Goal: Information Seeking & Learning: Find contact information

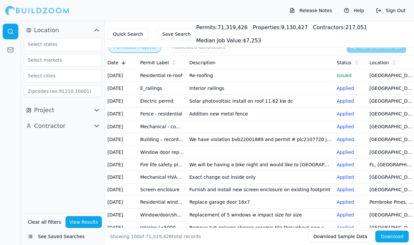
click at [227, 82] on td "Re-roofing" at bounding box center [260, 75] width 147 height 13
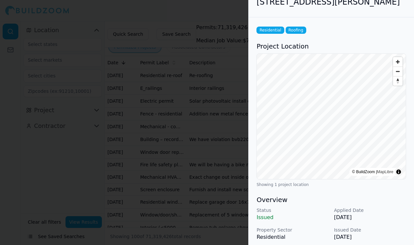
scroll to position [14, 0]
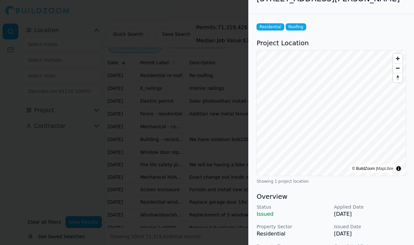
click at [205, 195] on div at bounding box center [207, 122] width 414 height 245
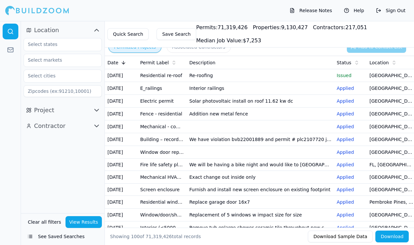
scroll to position [0, 0]
click at [264, 95] on td "Interior railings" at bounding box center [260, 88] width 147 height 13
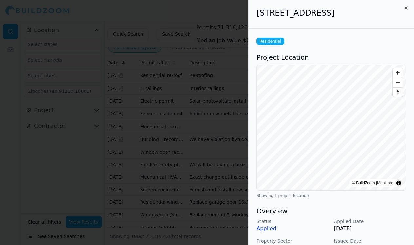
click at [219, 138] on div at bounding box center [207, 122] width 414 height 245
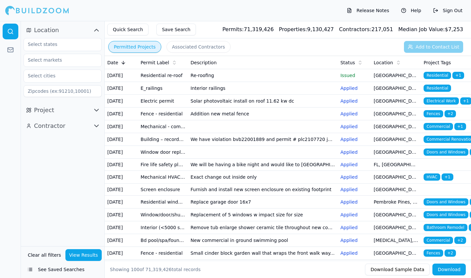
click at [185, 49] on button "Associated Contractors" at bounding box center [199, 47] width 64 height 12
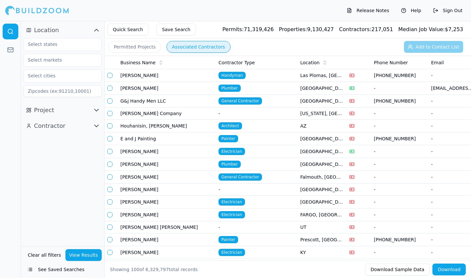
click at [259, 98] on span "General Contractor" at bounding box center [241, 100] width 44 height 7
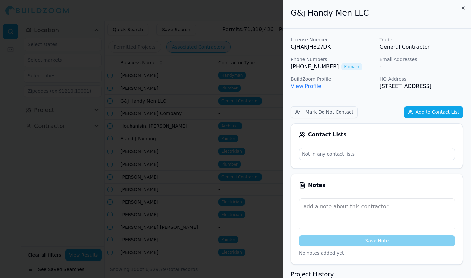
click at [255, 131] on div at bounding box center [235, 139] width 471 height 278
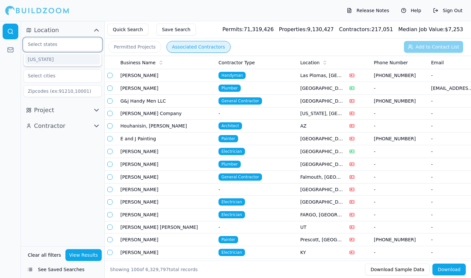
click at [85, 44] on input "text" at bounding box center [58, 44] width 69 height 12
click at [79, 60] on div "[US_STATE]" at bounding box center [62, 59] width 75 height 10
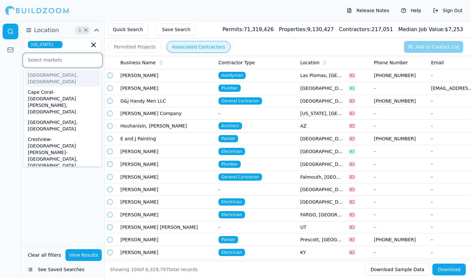
click at [66, 64] on input "text" at bounding box center [58, 60] width 69 height 12
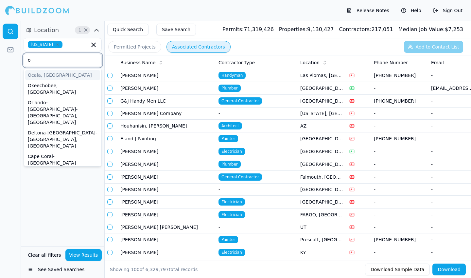
type input "or"
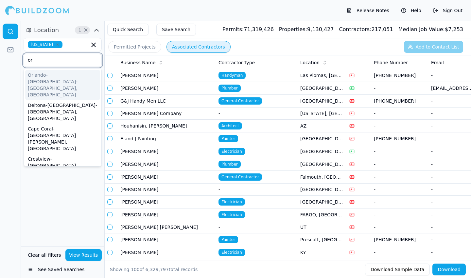
click at [82, 74] on div "Orlando-[GEOGRAPHIC_DATA]-[GEOGRAPHIC_DATA], [GEOGRAPHIC_DATA]" at bounding box center [62, 85] width 75 height 30
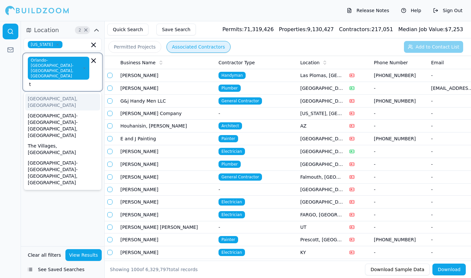
type input "ta"
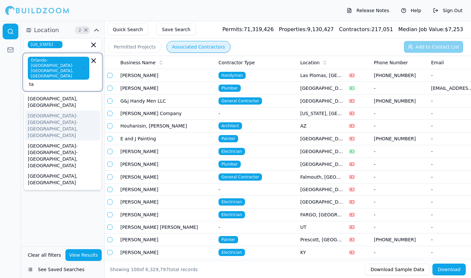
click at [61, 110] on div "[GEOGRAPHIC_DATA]-[GEOGRAPHIC_DATA]-[GEOGRAPHIC_DATA], [GEOGRAPHIC_DATA]" at bounding box center [62, 125] width 75 height 30
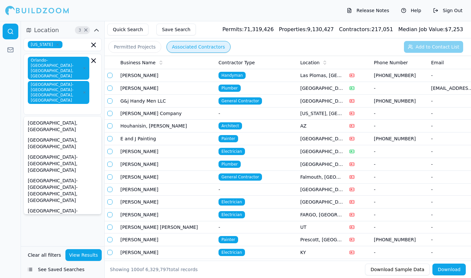
click at [14, 218] on div at bounding box center [10, 149] width 21 height 257
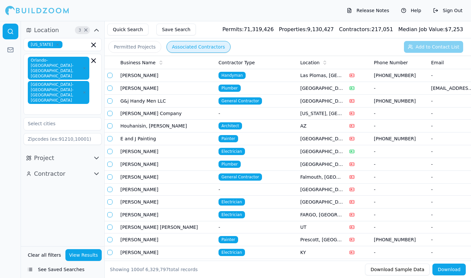
click at [80, 244] on button "View Results" at bounding box center [83, 255] width 37 height 12
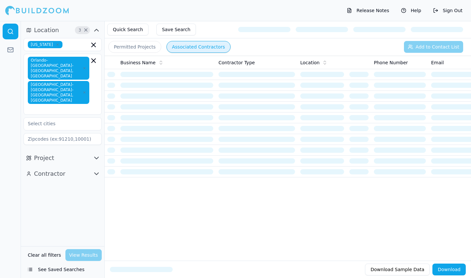
click at [100, 168] on button "Contractor" at bounding box center [63, 173] width 78 height 10
click at [98, 170] on icon "button" at bounding box center [97, 174] width 8 height 8
click at [97, 154] on icon "button" at bounding box center [97, 158] width 8 height 8
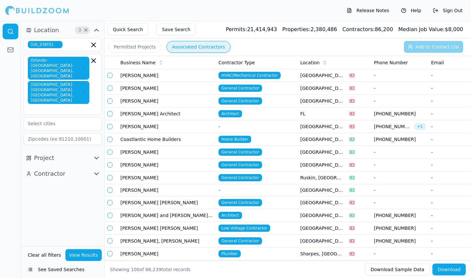
click at [208, 138] on td "Coastlantic Home Builders" at bounding box center [167, 139] width 98 height 13
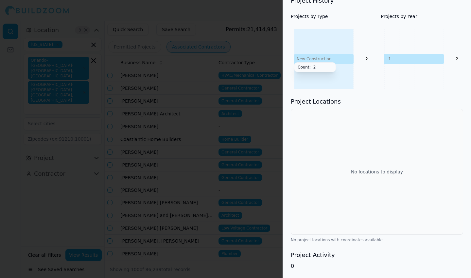
scroll to position [281, 0]
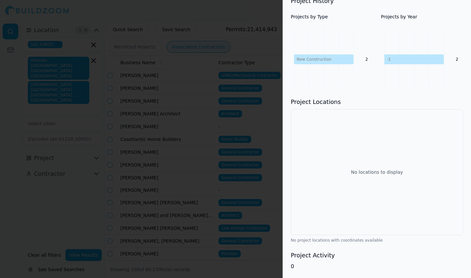
click at [272, 244] on div at bounding box center [235, 139] width 471 height 278
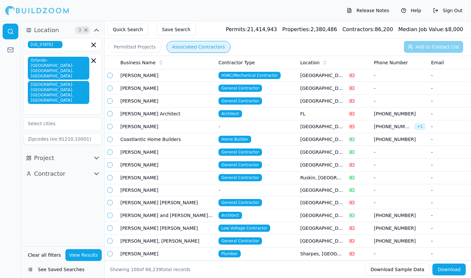
scroll to position [0, 0]
click at [203, 90] on td "[PERSON_NAME]" at bounding box center [167, 88] width 98 height 13
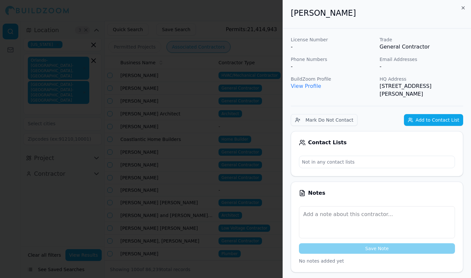
scroll to position [0, 0]
click at [246, 156] on div at bounding box center [235, 139] width 471 height 278
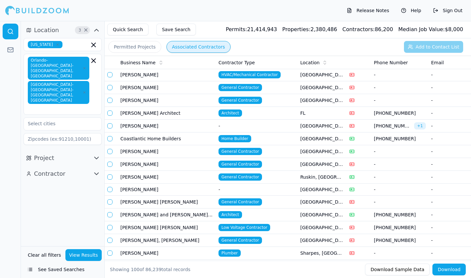
scroll to position [0, 0]
click at [88, 168] on button "Contractor" at bounding box center [63, 173] width 78 height 10
click at [93, 170] on icon "button" at bounding box center [97, 174] width 8 height 8
click at [93, 154] on icon "button" at bounding box center [97, 158] width 8 height 8
click at [92, 154] on span "button" at bounding box center [95, 158] width 8 height 8
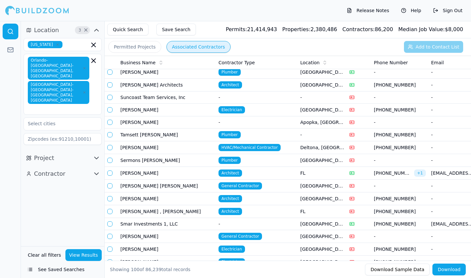
scroll to position [198, 0]
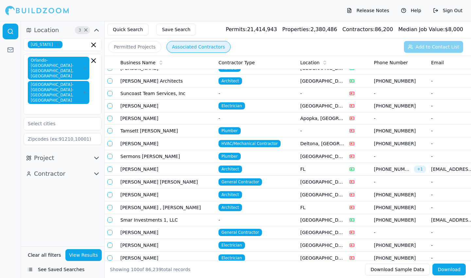
click at [267, 181] on td "General Contractor" at bounding box center [257, 181] width 82 height 13
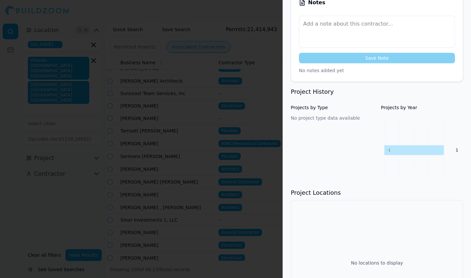
scroll to position [196, 0]
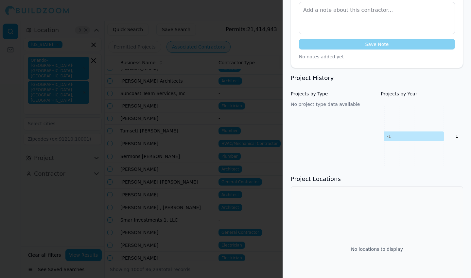
click at [247, 160] on div at bounding box center [235, 139] width 471 height 278
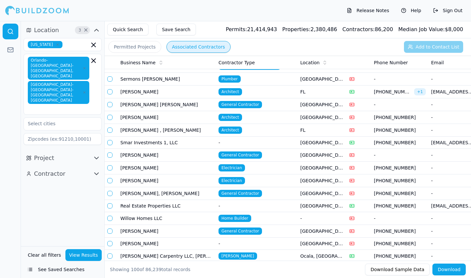
scroll to position [281, 0]
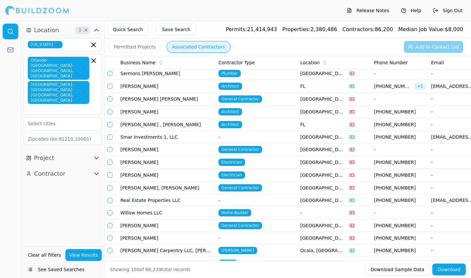
click at [280, 188] on td "General Contractor" at bounding box center [257, 187] width 82 height 13
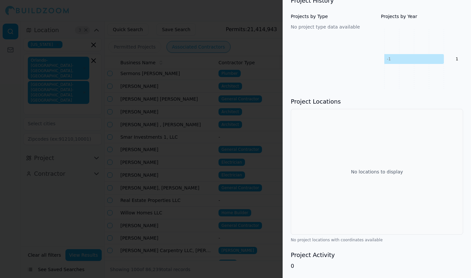
click at [269, 216] on div at bounding box center [235, 139] width 471 height 278
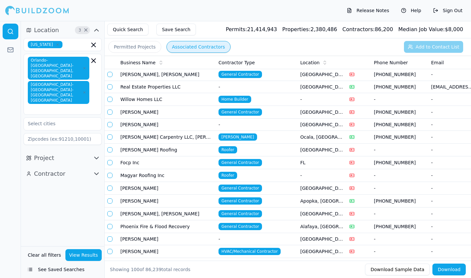
scroll to position [0, 0]
click at [138, 29] on button "Quick Search" at bounding box center [127, 30] width 41 height 12
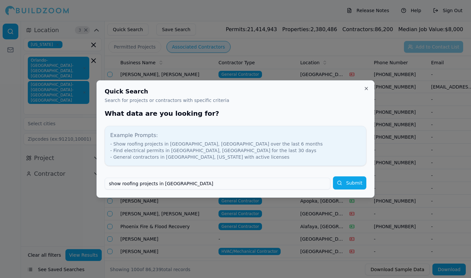
type input "show roofing projects in [GEOGRAPHIC_DATA]"
click at [350, 183] on button "Submit" at bounding box center [349, 182] width 33 height 13
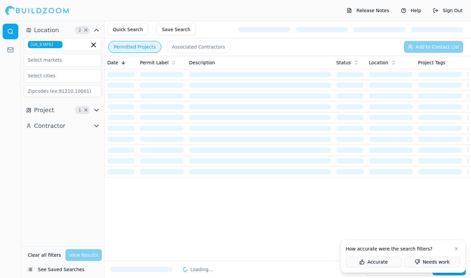
click at [413, 244] on button at bounding box center [457, 249] width 8 height 8
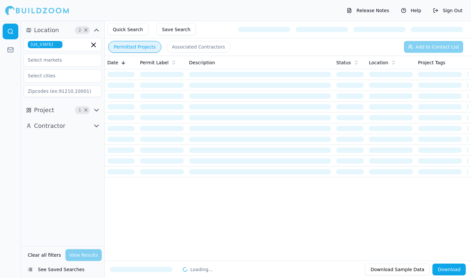
click at [98, 107] on icon "button" at bounding box center [97, 110] width 8 height 8
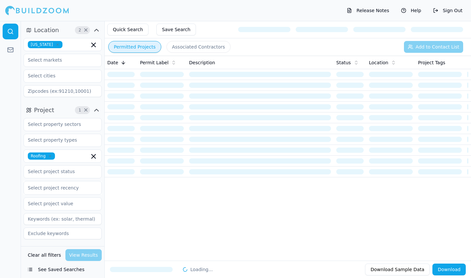
click at [86, 111] on span "×" at bounding box center [85, 109] width 5 height 3
click at [98, 110] on icon "button" at bounding box center [97, 110] width 8 height 8
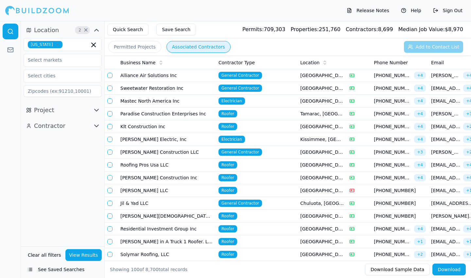
click at [192, 49] on button "Associated Contractors" at bounding box center [199, 47] width 64 height 12
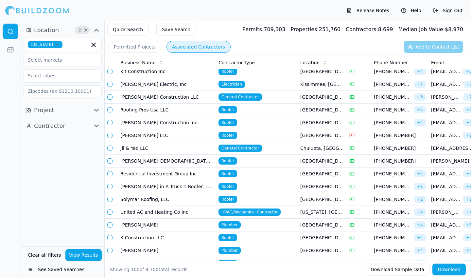
scroll to position [57, 0]
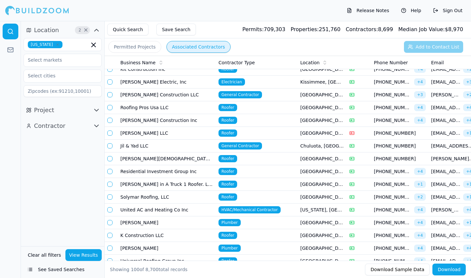
click at [240, 168] on td "Roofer" at bounding box center [257, 171] width 82 height 13
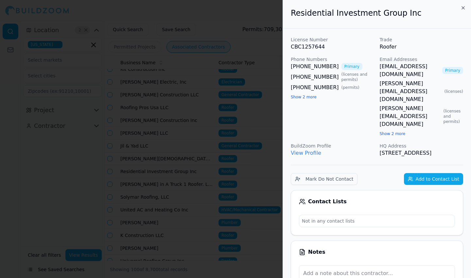
scroll to position [0, 0]
click at [276, 129] on div at bounding box center [235, 139] width 471 height 278
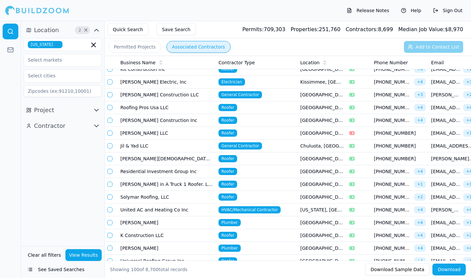
click at [268, 143] on td "General Contractor" at bounding box center [257, 145] width 82 height 13
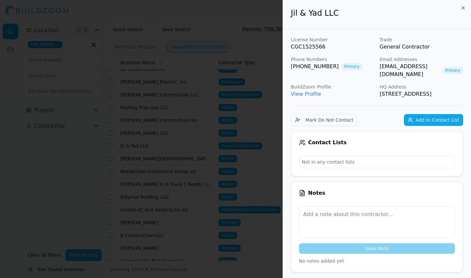
click at [272, 154] on div at bounding box center [235, 139] width 471 height 278
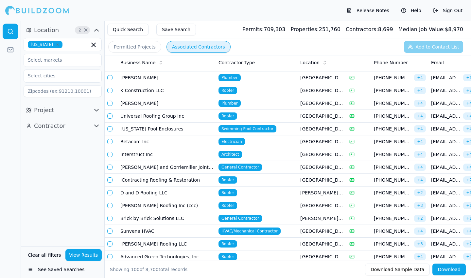
click at [288, 217] on td "General Contractor" at bounding box center [257, 218] width 82 height 13
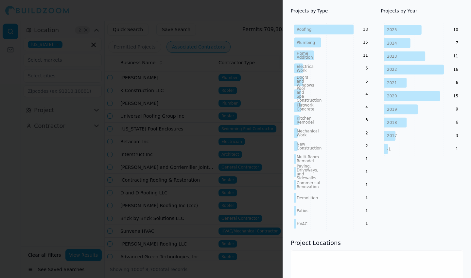
scroll to position [309, 0]
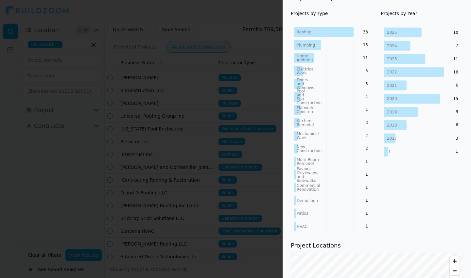
click at [279, 107] on div at bounding box center [235, 139] width 471 height 278
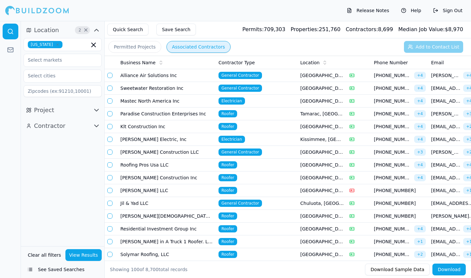
scroll to position [0, 0]
click at [68, 128] on button "Contractor" at bounding box center [63, 125] width 78 height 10
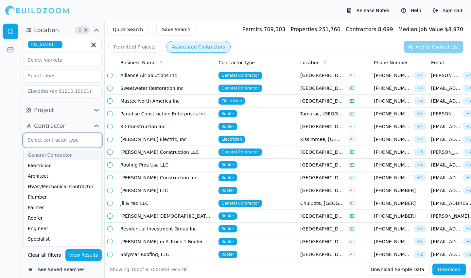
click at [68, 144] on input "text" at bounding box center [58, 140] width 69 height 12
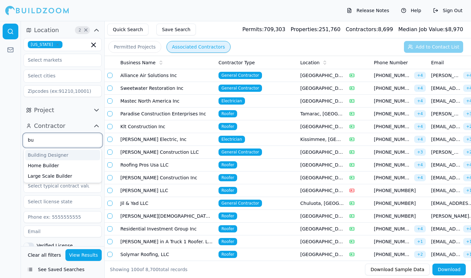
type input "[PERSON_NAME]"
click at [63, 163] on div "Home Builder" at bounding box center [62, 165] width 75 height 10
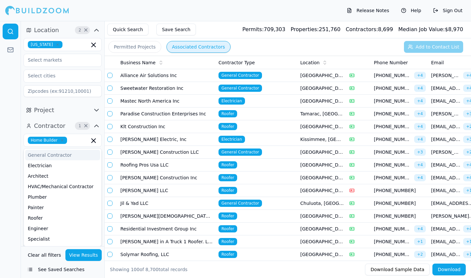
click at [87, 244] on button "View Results" at bounding box center [83, 255] width 37 height 12
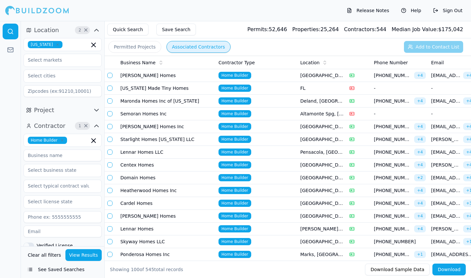
click at [203, 78] on td "[PERSON_NAME] Homes" at bounding box center [167, 75] width 98 height 13
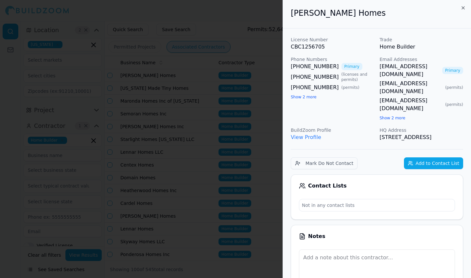
click at [213, 149] on div at bounding box center [235, 139] width 471 height 278
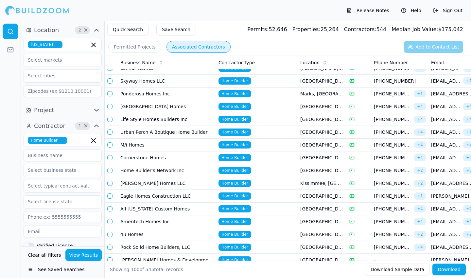
click at [273, 200] on td "Home Builder" at bounding box center [257, 196] width 82 height 13
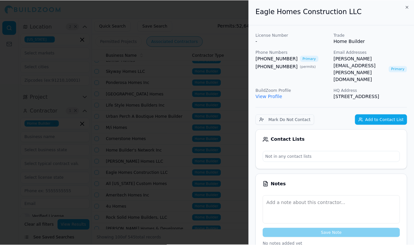
scroll to position [0, 0]
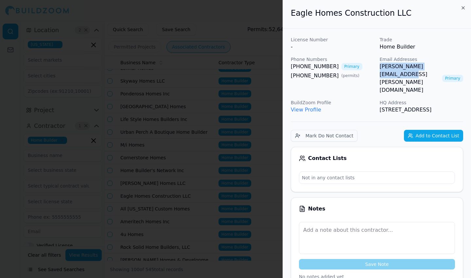
drag, startPoint x: 377, startPoint y: 66, endPoint x: 448, endPoint y: 63, distance: 70.8
click at [413, 63] on div "License Number - Trade Home Builder Phone Numbers [PHONE_NUMBER] Primary [PHONE…" at bounding box center [377, 74] width 173 height 77
copy link "[PERSON_NAME][EMAIL_ADDRESS][PERSON_NAME][DOMAIN_NAME]"
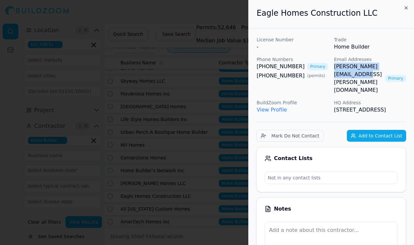
copy link "[PERSON_NAME][EMAIL_ADDRESS][PERSON_NAME][DOMAIN_NAME]"
click at [403, 10] on icon "button" at bounding box center [405, 7] width 5 height 5
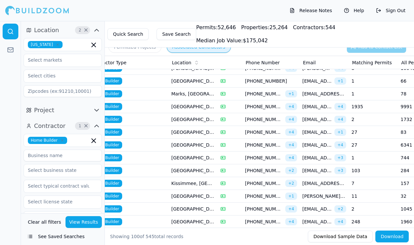
scroll to position [0, 130]
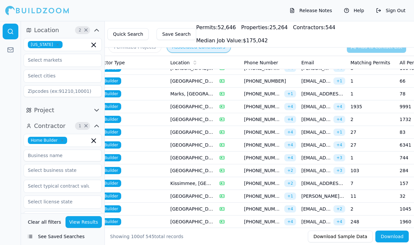
click at [360, 196] on td "11" at bounding box center [372, 196] width 49 height 13
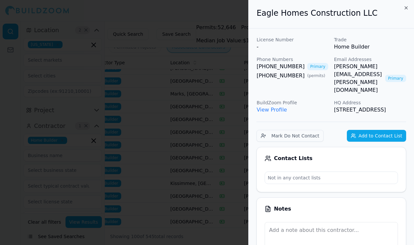
click at [232, 169] on div at bounding box center [207, 122] width 414 height 245
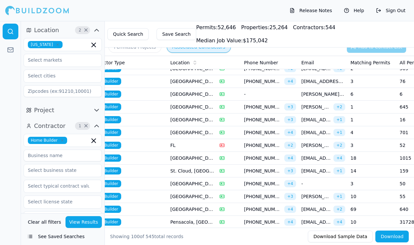
scroll to position [326, 0]
click at [357, 157] on td "18" at bounding box center [372, 157] width 49 height 13
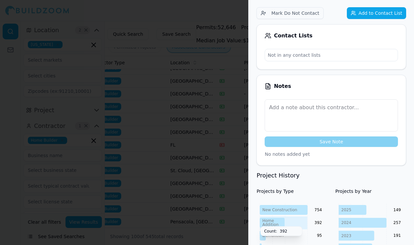
scroll to position [176, 0]
click at [226, 201] on div at bounding box center [207, 122] width 414 height 245
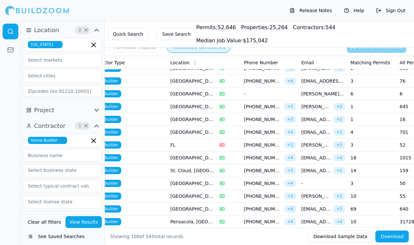
click at [362, 158] on td "18" at bounding box center [372, 157] width 49 height 13
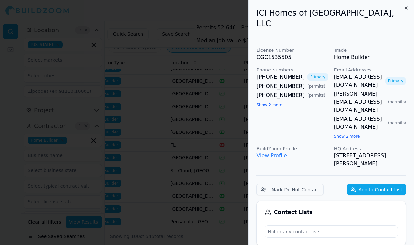
click at [236, 181] on div at bounding box center [207, 122] width 414 height 245
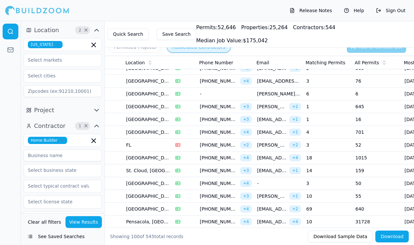
scroll to position [0, 175]
click at [330, 175] on td "14" at bounding box center [327, 170] width 49 height 13
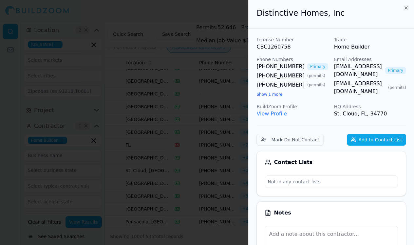
scroll to position [0, 16]
drag, startPoint x: 317, startPoint y: 64, endPoint x: 403, endPoint y: 66, distance: 86.1
click at [403, 66] on div "License Number CBC1260758 Trade Home Builder Phone Numbers [PHONE_NUMBER] Prima…" at bounding box center [331, 76] width 150 height 81
copy link "[EMAIL_ADDRESS][DOMAIN_NAME]"
click at [82, 235] on div at bounding box center [207, 122] width 414 height 245
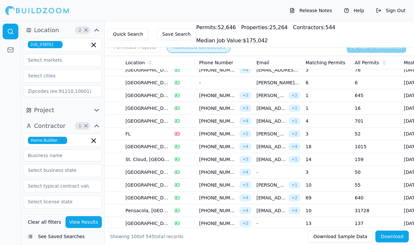
scroll to position [340, 0]
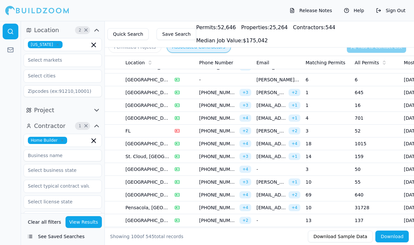
click at [335, 185] on td "10" at bounding box center [327, 181] width 49 height 13
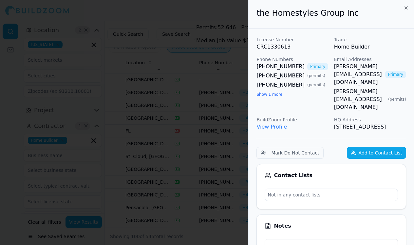
scroll to position [0, 0]
drag, startPoint x: 334, startPoint y: 65, endPoint x: 349, endPoint y: 65, distance: 15.1
click at [352, 65] on link "[PERSON_NAME][EMAIL_ADDRESS][DOMAIN_NAME]" at bounding box center [358, 75] width 48 height 24
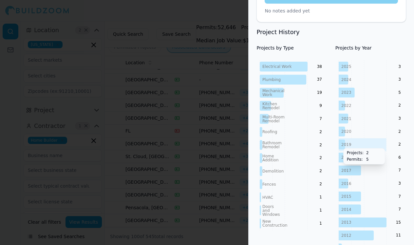
scroll to position [284, 0]
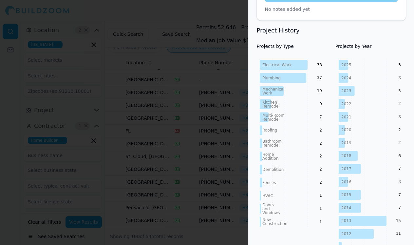
drag, startPoint x: 237, startPoint y: 139, endPoint x: 249, endPoint y: 144, distance: 12.5
click at [237, 139] on div at bounding box center [207, 122] width 414 height 245
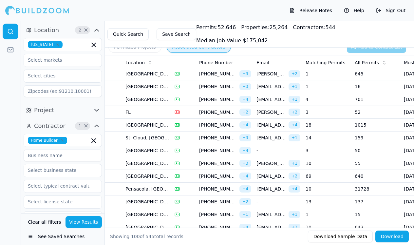
scroll to position [359, 0]
click at [332, 149] on td "3" at bounding box center [327, 150] width 49 height 13
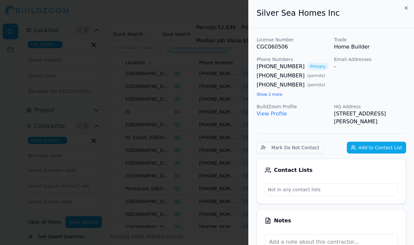
scroll to position [0, 0]
click at [277, 61] on p "Phone Numbers" at bounding box center [292, 59] width 72 height 7
click at [277, 66] on link "[PHONE_NUMBER]" at bounding box center [280, 67] width 48 height 8
drag, startPoint x: 254, startPoint y: 64, endPoint x: 293, endPoint y: 63, distance: 39.0
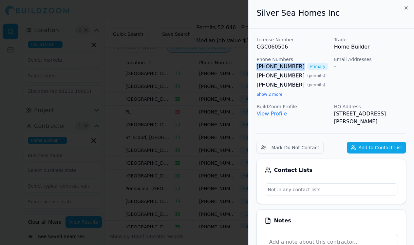
copy link "[PHONE_NUMBER]"
click at [240, 137] on div at bounding box center [207, 122] width 414 height 245
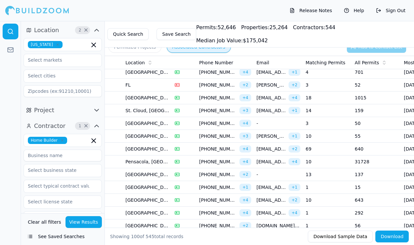
scroll to position [389, 0]
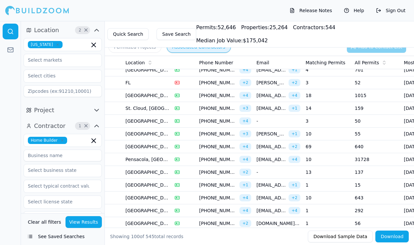
click at [339, 188] on td "1" at bounding box center [327, 184] width 49 height 13
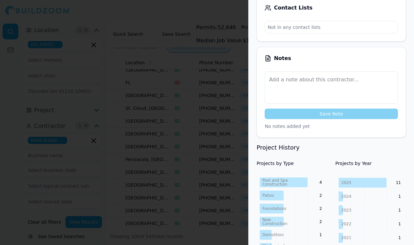
scroll to position [146, 0]
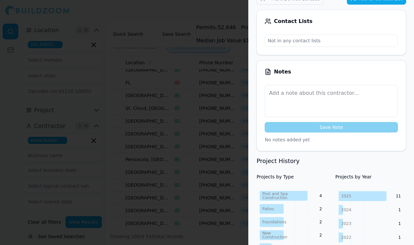
drag, startPoint x: 235, startPoint y: 205, endPoint x: 242, endPoint y: 200, distance: 8.2
click at [235, 205] on div at bounding box center [207, 122] width 414 height 245
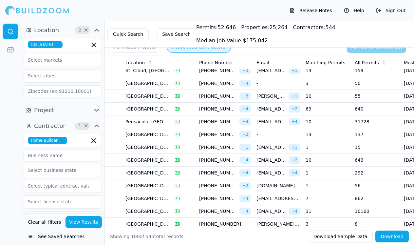
scroll to position [426, 0]
click at [332, 183] on td "1" at bounding box center [327, 185] width 49 height 13
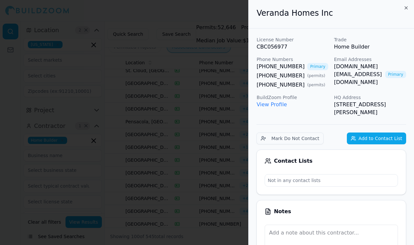
scroll to position [0, 0]
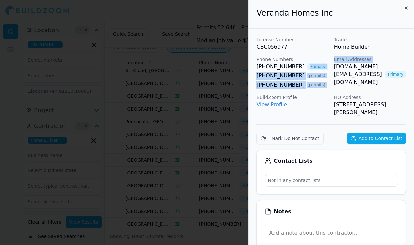
drag, startPoint x: 332, startPoint y: 64, endPoint x: 327, endPoint y: 64, distance: 4.9
click at [327, 63] on div "License Number CBC056977 Trade Home Builder Phone Numbers [PHONE_NUMBER] Primar…" at bounding box center [331, 76] width 150 height 80
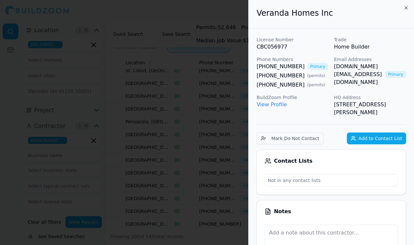
click at [352, 77] on div "Email Addresses [DOMAIN_NAME][EMAIL_ADDRESS][DOMAIN_NAME] Primary" at bounding box center [370, 72] width 72 height 33
click at [354, 68] on link "[DOMAIN_NAME][EMAIL_ADDRESS][DOMAIN_NAME]" at bounding box center [358, 75] width 48 height 24
click at [355, 65] on link "[DOMAIN_NAME][EMAIL_ADDRESS][DOMAIN_NAME]" at bounding box center [358, 75] width 48 height 24
click at [406, 7] on icon "button" at bounding box center [405, 7] width 5 height 5
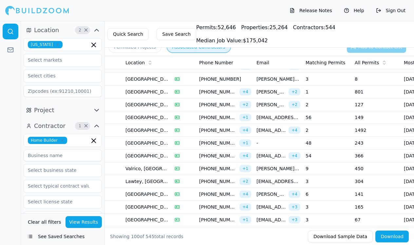
scroll to position [573, 0]
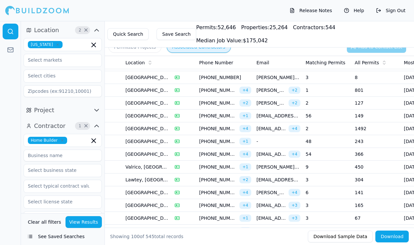
click at [344, 193] on td "6" at bounding box center [327, 192] width 49 height 13
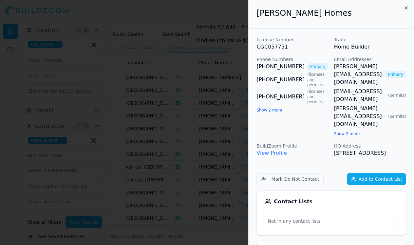
scroll to position [0, 0]
click at [372, 66] on link "[PERSON_NAME][EMAIL_ADDRESS][DOMAIN_NAME]" at bounding box center [358, 75] width 48 height 24
click at [365, 65] on link "[PERSON_NAME][EMAIL_ADDRESS][DOMAIN_NAME]" at bounding box center [358, 75] width 48 height 24
click at [237, 120] on div at bounding box center [207, 122] width 414 height 245
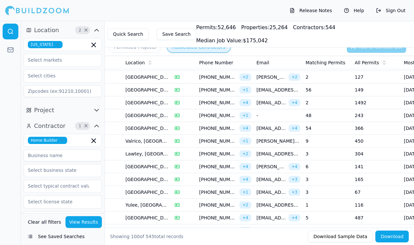
scroll to position [599, 0]
click at [329, 193] on td "3" at bounding box center [327, 191] width 49 height 13
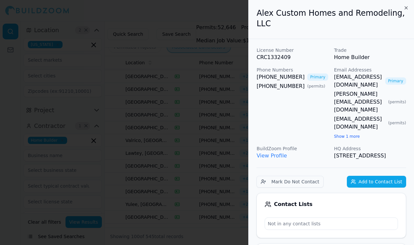
scroll to position [0, 1]
click at [363, 73] on link "[EMAIL_ADDRESS][DOMAIN_NAME]" at bounding box center [358, 81] width 48 height 16
click at [339, 134] on button "Show 1 more" at bounding box center [347, 136] width 26 height 5
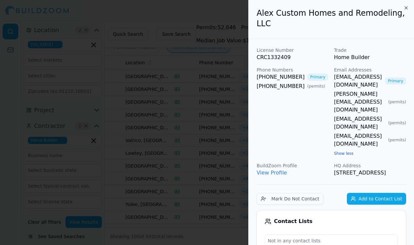
scroll to position [0, 0]
click at [240, 182] on div at bounding box center [207, 122] width 414 height 245
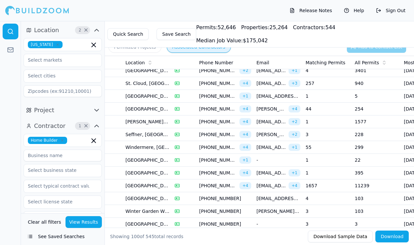
scroll to position [811, 0]
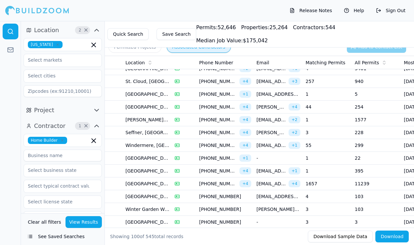
click at [343, 156] on td "1" at bounding box center [327, 158] width 49 height 13
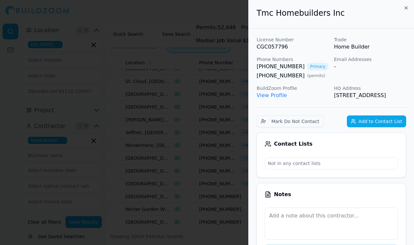
click at [232, 114] on div at bounding box center [207, 122] width 414 height 245
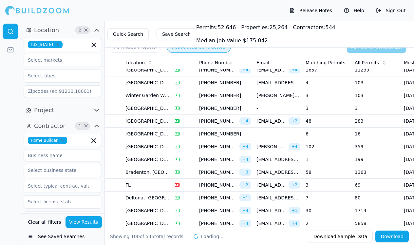
scroll to position [925, 0]
click at [333, 136] on td "6" at bounding box center [327, 133] width 49 height 13
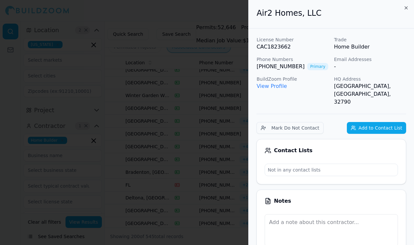
scroll to position [0, 0]
click at [248, 118] on div "Air2 Homes, LLC License Number CAC1823662 Trade Home Builder Phone Numbers [PHO…" at bounding box center [331, 122] width 166 height 245
click at [233, 127] on div at bounding box center [207, 122] width 414 height 245
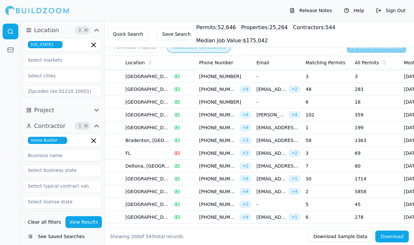
scroll to position [959, 0]
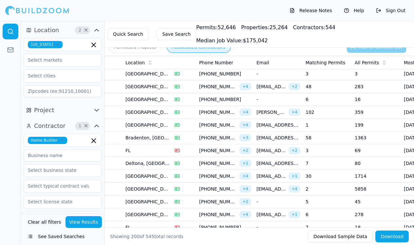
click at [327, 162] on td "7" at bounding box center [327, 163] width 49 height 13
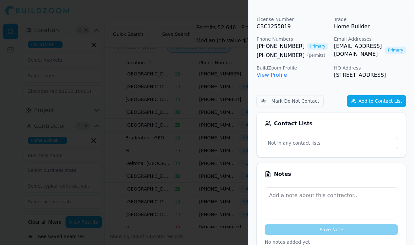
scroll to position [0, 0]
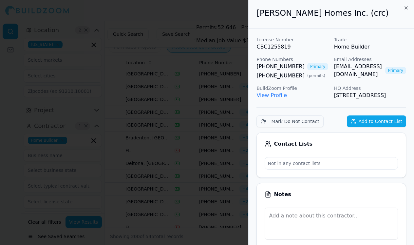
click at [351, 65] on link "[EMAIL_ADDRESS][DOMAIN_NAME]" at bounding box center [358, 71] width 48 height 16
click at [237, 174] on div at bounding box center [207, 122] width 414 height 245
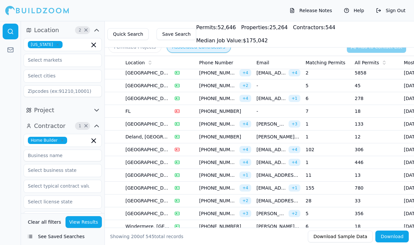
scroll to position [1078, 0]
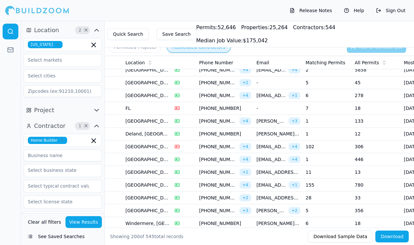
click at [331, 132] on td "1" at bounding box center [327, 133] width 49 height 13
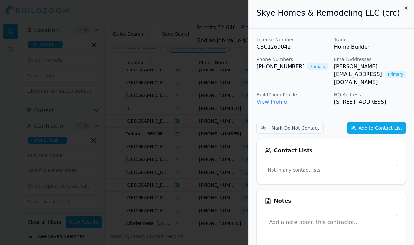
scroll to position [0, 0]
click at [341, 64] on link "[PERSON_NAME][EMAIL_ADDRESS][DOMAIN_NAME]" at bounding box center [358, 75] width 48 height 24
drag, startPoint x: 223, startPoint y: 114, endPoint x: 265, endPoint y: 144, distance: 52.0
click at [223, 114] on div at bounding box center [207, 122] width 414 height 245
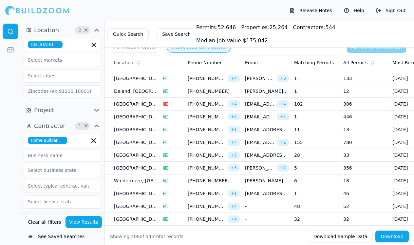
scroll to position [1122, 0]
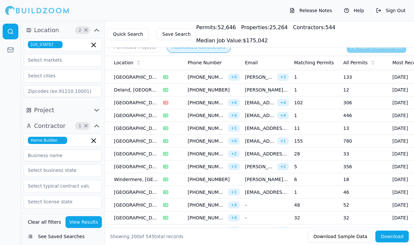
click at [309, 180] on td "6" at bounding box center [315, 179] width 49 height 13
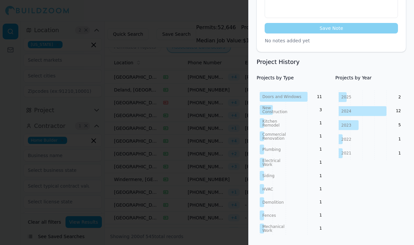
scroll to position [224, 0]
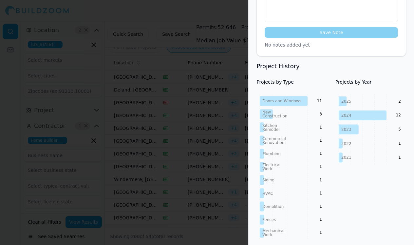
click at [224, 189] on div at bounding box center [207, 122] width 414 height 245
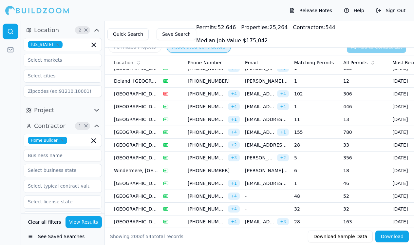
scroll to position [1135, 0]
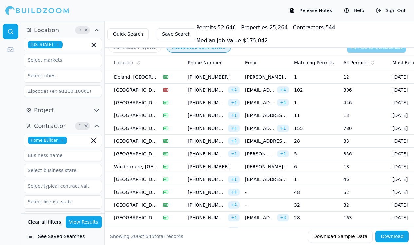
click at [328, 178] on td "1" at bounding box center [315, 179] width 49 height 13
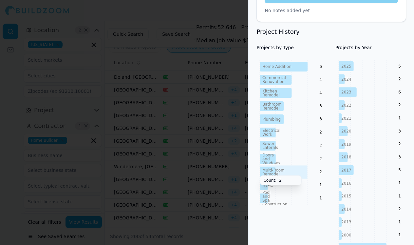
scroll to position [270, 0]
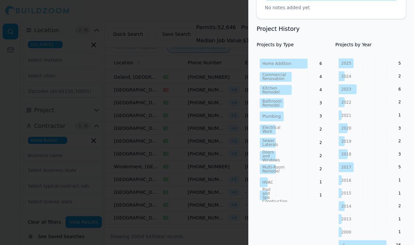
click at [240, 199] on div at bounding box center [207, 122] width 414 height 245
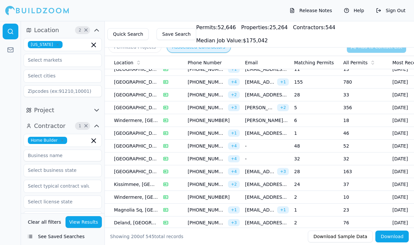
scroll to position [1181, 0]
click at [319, 173] on td "28" at bounding box center [315, 171] width 49 height 13
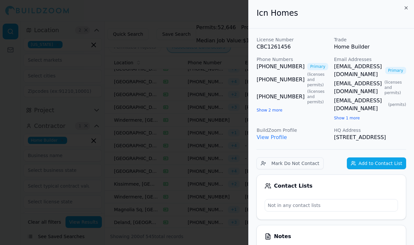
scroll to position [0, 0]
click at [360, 65] on link "[EMAIL_ADDRESS][DOMAIN_NAME]" at bounding box center [358, 71] width 48 height 16
drag, startPoint x: 235, startPoint y: 167, endPoint x: 252, endPoint y: 173, distance: 18.0
click at [235, 167] on div at bounding box center [207, 122] width 414 height 245
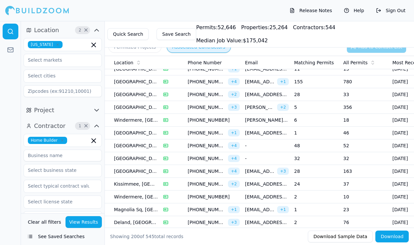
click at [316, 154] on td "32" at bounding box center [315, 158] width 49 height 13
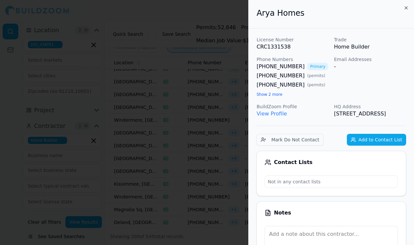
scroll to position [0, 0]
click at [267, 64] on link "[PHONE_NUMBER]" at bounding box center [280, 67] width 48 height 8
drag, startPoint x: 256, startPoint y: 64, endPoint x: 299, endPoint y: 65, distance: 42.9
copy link "[PHONE_NUMBER]"
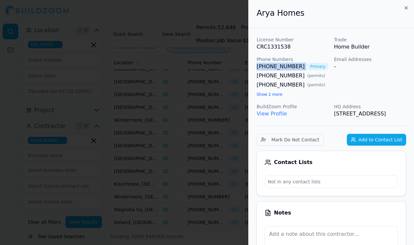
click at [199, 129] on div at bounding box center [207, 122] width 414 height 245
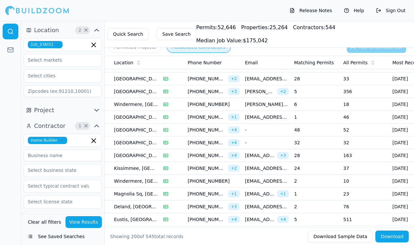
scroll to position [1198, 0]
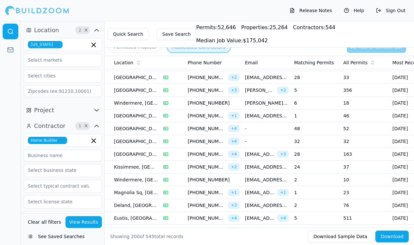
click at [318, 177] on td "2" at bounding box center [315, 179] width 49 height 13
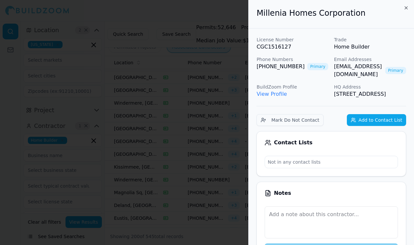
scroll to position [0, 0]
click at [360, 65] on link "[EMAIL_ADDRESS][DOMAIN_NAME]" at bounding box center [358, 71] width 48 height 16
click at [356, 66] on link "[EMAIL_ADDRESS][DOMAIN_NAME]" at bounding box center [358, 71] width 48 height 16
click at [192, 215] on div at bounding box center [207, 122] width 414 height 245
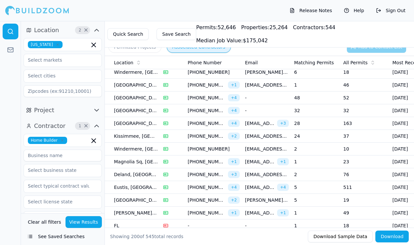
scroll to position [1230, 0]
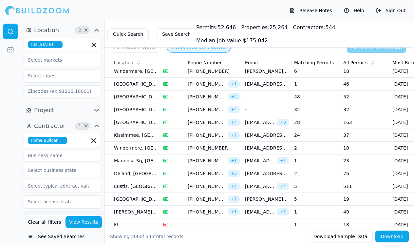
click at [332, 175] on td "2" at bounding box center [315, 173] width 49 height 13
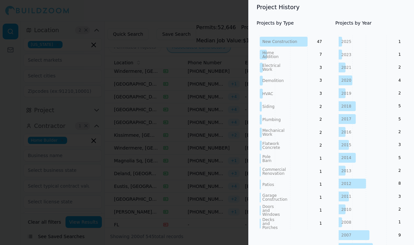
scroll to position [309, 0]
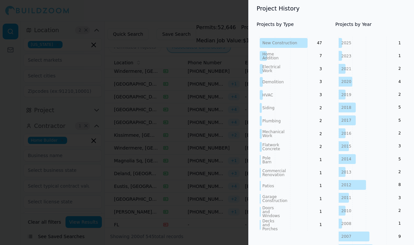
click at [234, 169] on div at bounding box center [207, 122] width 414 height 245
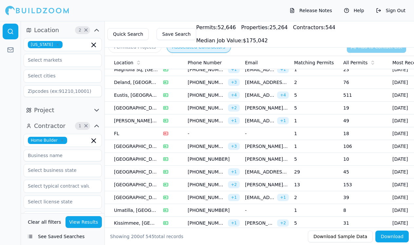
scroll to position [1325, 0]
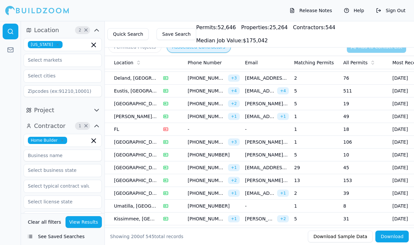
click at [318, 168] on td "29" at bounding box center [315, 167] width 49 height 13
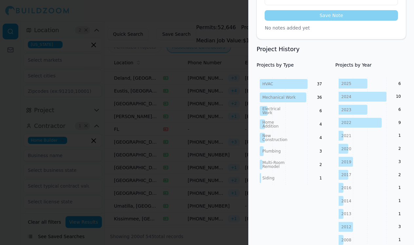
scroll to position [235, 0]
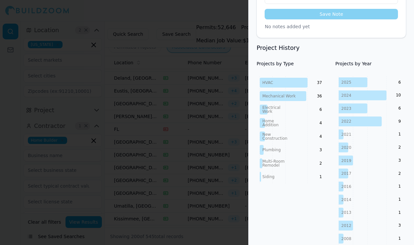
click at [238, 186] on div at bounding box center [207, 122] width 414 height 245
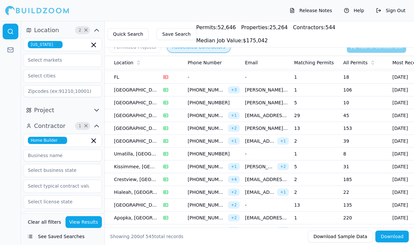
scroll to position [1378, 0]
click at [326, 169] on td "5" at bounding box center [315, 166] width 49 height 13
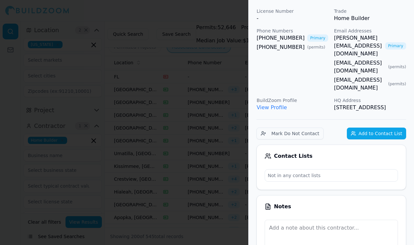
scroll to position [14, 0]
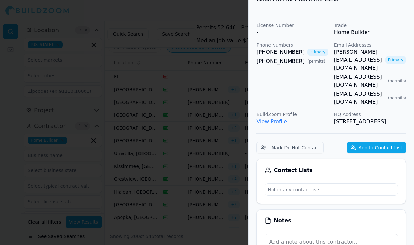
click at [364, 51] on link "[PERSON_NAME][EMAIL_ADDRESS][DOMAIN_NAME]" at bounding box center [358, 60] width 48 height 24
drag, startPoint x: 239, startPoint y: 161, endPoint x: 262, endPoint y: 163, distance: 22.3
click at [239, 161] on div at bounding box center [207, 122] width 414 height 245
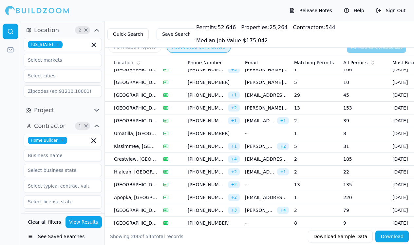
scroll to position [1398, 0]
click at [328, 198] on td "1" at bounding box center [315, 197] width 49 height 13
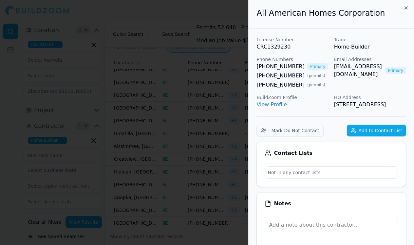
scroll to position [0, 0]
click at [351, 65] on link "[EMAIL_ADDRESS][DOMAIN_NAME]" at bounding box center [358, 71] width 48 height 16
click at [354, 65] on link "[EMAIL_ADDRESS][DOMAIN_NAME]" at bounding box center [358, 71] width 48 height 16
click at [240, 165] on div at bounding box center [207, 122] width 414 height 245
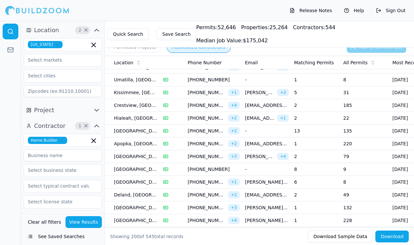
scroll to position [1452, 0]
click at [333, 155] on td "2" at bounding box center [315, 156] width 49 height 13
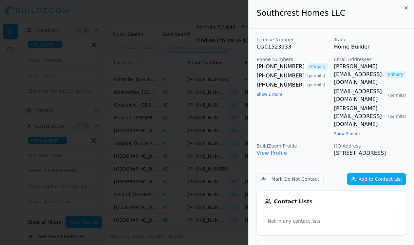
scroll to position [0, 0]
click at [364, 66] on link "[PERSON_NAME][EMAIL_ADDRESS][DOMAIN_NAME]" at bounding box center [358, 75] width 48 height 24
click at [347, 66] on link "[PERSON_NAME][EMAIL_ADDRESS][DOMAIN_NAME]" at bounding box center [358, 75] width 48 height 24
click at [120, 228] on div at bounding box center [207, 122] width 414 height 245
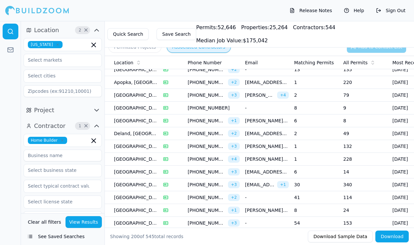
scroll to position [1513, 0]
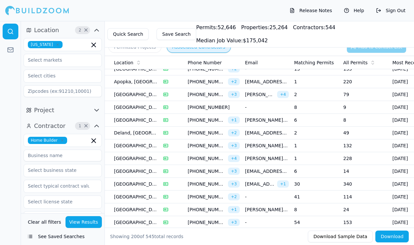
click at [318, 200] on td "41" at bounding box center [315, 196] width 49 height 13
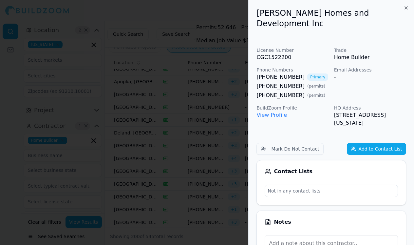
scroll to position [0, 0]
drag, startPoint x: 256, startPoint y: 63, endPoint x: 294, endPoint y: 64, distance: 38.3
copy link "[PHONE_NUMBER]"
click at [247, 129] on div at bounding box center [207, 122] width 414 height 245
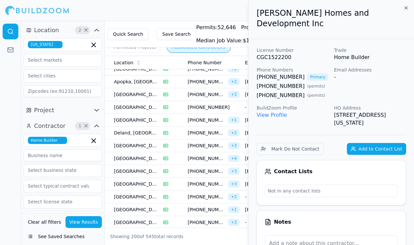
click at [242, 130] on td "[PHONE_NUMBER] + 2" at bounding box center [213, 132] width 57 height 13
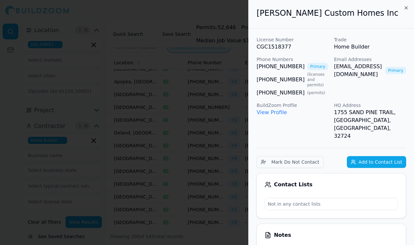
click at [237, 168] on div at bounding box center [207, 122] width 414 height 245
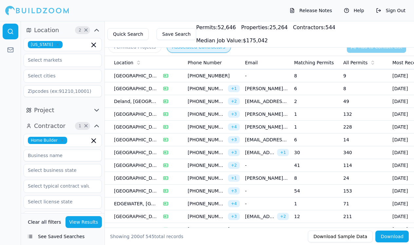
scroll to position [1545, 0]
click at [311, 178] on td "8" at bounding box center [315, 177] width 49 height 13
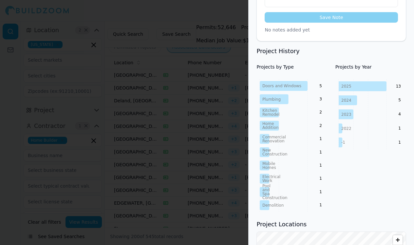
scroll to position [239, 1]
click at [234, 204] on div at bounding box center [207, 122] width 414 height 245
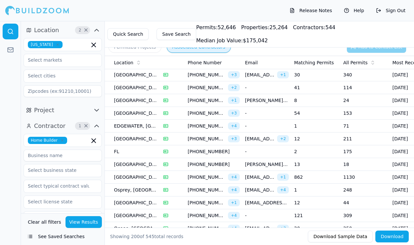
scroll to position [1623, 0]
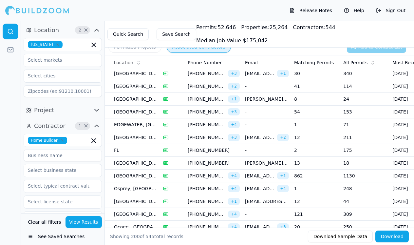
click at [330, 190] on td "1" at bounding box center [315, 188] width 49 height 13
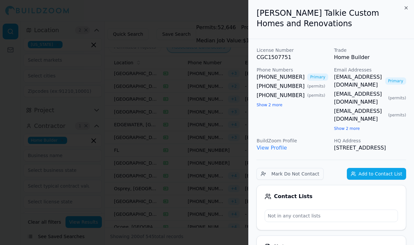
click at [345, 144] on p "413 VANDERKLOOT DR, Osprey, FL, 34229" at bounding box center [370, 148] width 72 height 8
click at [354, 76] on link "[EMAIL_ADDRESS][DOMAIN_NAME]" at bounding box center [358, 81] width 48 height 16
drag, startPoint x: 239, startPoint y: 204, endPoint x: 295, endPoint y: 221, distance: 58.7
click at [239, 203] on div at bounding box center [207, 122] width 414 height 245
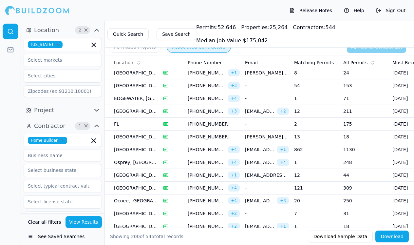
scroll to position [1652, 0]
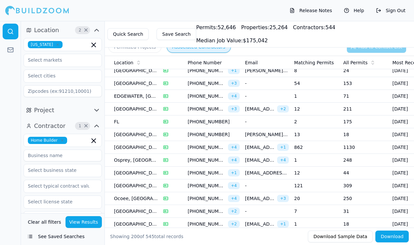
click at [311, 173] on td "12" at bounding box center [315, 172] width 49 height 13
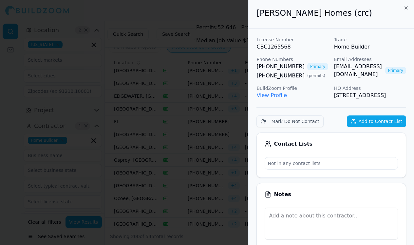
scroll to position [0, 0]
click at [354, 65] on link "[EMAIL_ADDRESS][DOMAIN_NAME]" at bounding box center [358, 71] width 48 height 16
drag, startPoint x: 193, startPoint y: 162, endPoint x: 162, endPoint y: 217, distance: 62.8
click at [193, 162] on div at bounding box center [207, 122] width 414 height 245
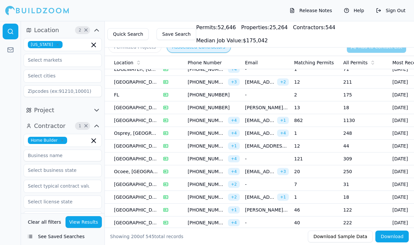
scroll to position [1681, 0]
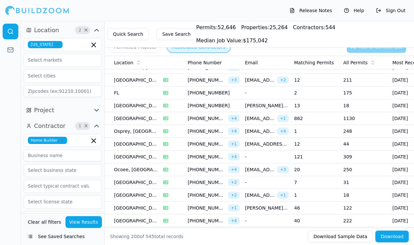
click at [313, 178] on td "7" at bounding box center [315, 182] width 49 height 13
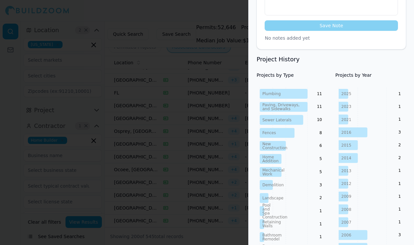
scroll to position [229, 0]
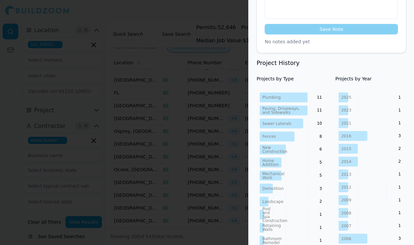
click at [233, 154] on div at bounding box center [207, 122] width 414 height 245
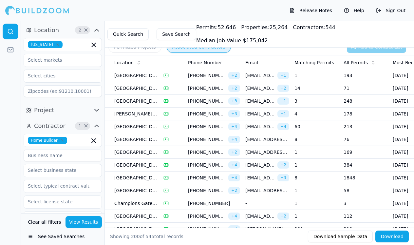
scroll to position [1852, 0]
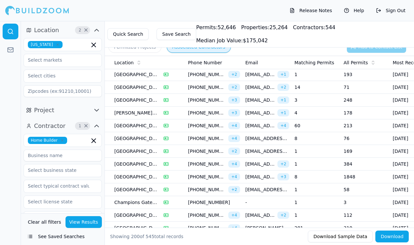
click at [332, 192] on td "1" at bounding box center [316, 189] width 49 height 13
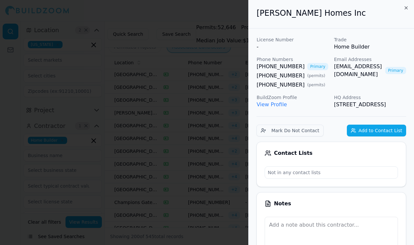
scroll to position [0, 0]
click at [346, 66] on link "[EMAIL_ADDRESS][DOMAIN_NAME]" at bounding box center [358, 71] width 48 height 16
click at [348, 68] on link "[EMAIL_ADDRESS][DOMAIN_NAME]" at bounding box center [358, 71] width 48 height 16
click at [236, 125] on div at bounding box center [207, 122] width 414 height 245
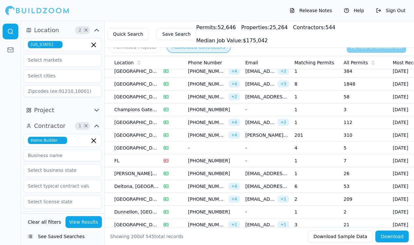
scroll to position [1946, 0]
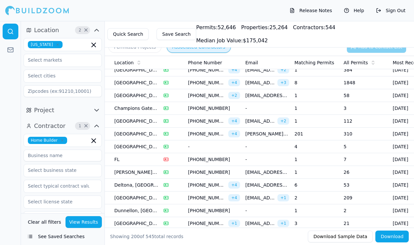
click at [314, 183] on td "6" at bounding box center [316, 184] width 49 height 13
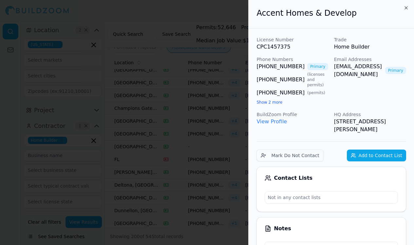
scroll to position [0, 0]
click at [342, 73] on link "[EMAIL_ADDRESS][DOMAIN_NAME]" at bounding box center [358, 71] width 48 height 16
click at [234, 202] on div at bounding box center [207, 122] width 414 height 245
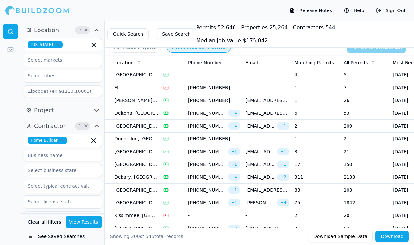
scroll to position [2018, 0]
click at [331, 162] on td "17" at bounding box center [316, 163] width 49 height 13
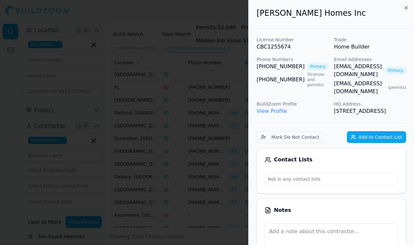
scroll to position [0, 0]
click at [362, 64] on link "[EMAIL_ADDRESS][DOMAIN_NAME]" at bounding box center [358, 71] width 48 height 16
click at [230, 134] on div at bounding box center [207, 122] width 414 height 245
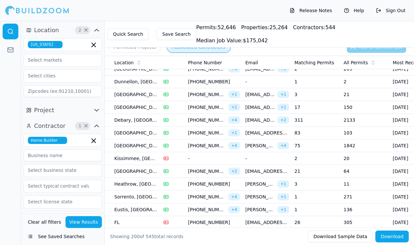
scroll to position [2078, 0]
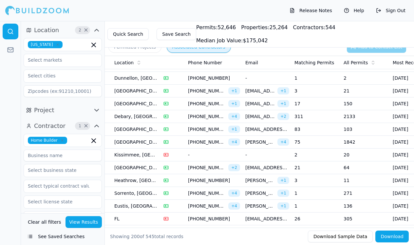
click at [318, 170] on td "21" at bounding box center [316, 167] width 49 height 13
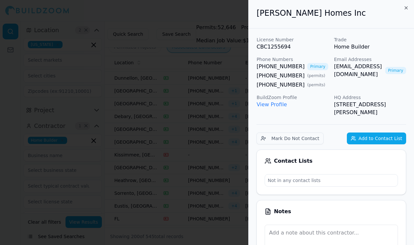
scroll to position [0, 0]
click at [350, 66] on link "[EMAIL_ADDRESS][DOMAIN_NAME]" at bounding box center [358, 71] width 48 height 16
click at [240, 123] on div at bounding box center [207, 122] width 414 height 245
click at [220, 178] on div at bounding box center [207, 122] width 414 height 245
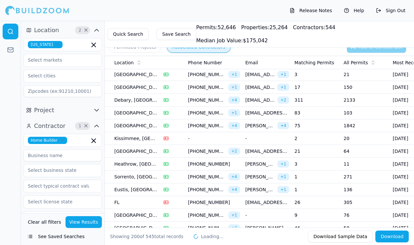
scroll to position [2106, 0]
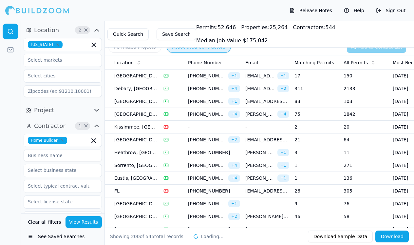
click at [330, 176] on td "1" at bounding box center [316, 178] width 49 height 13
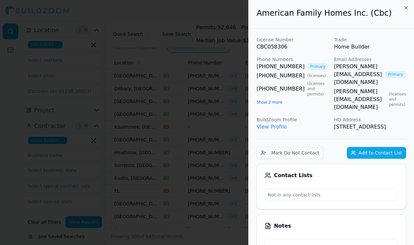
scroll to position [0, 0]
click at [350, 64] on link "[PERSON_NAME][EMAIL_ADDRESS][DOMAIN_NAME]" at bounding box center [358, 75] width 48 height 24
click at [201, 157] on div at bounding box center [207, 122] width 414 height 245
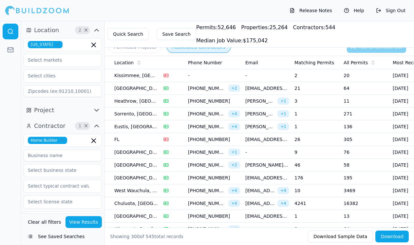
scroll to position [2161, 0]
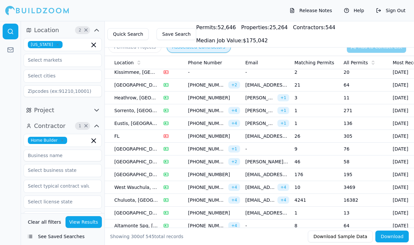
click at [310, 146] on td "9" at bounding box center [316, 148] width 49 height 13
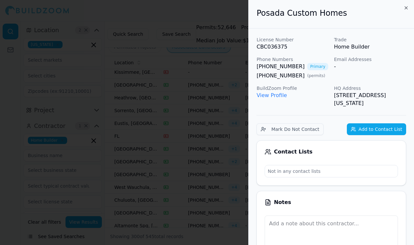
drag, startPoint x: 240, startPoint y: 158, endPoint x: 251, endPoint y: 161, distance: 11.3
click at [240, 158] on div at bounding box center [207, 122] width 414 height 245
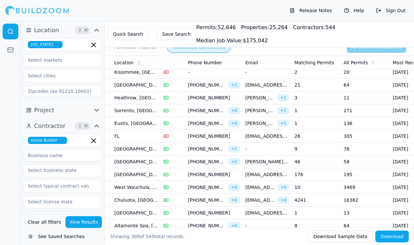
scroll to position [2172, 0]
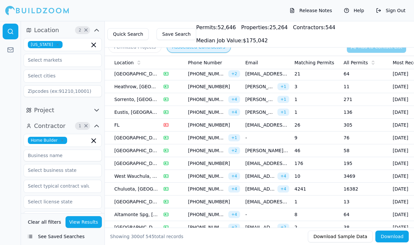
click at [280, 137] on td "-" at bounding box center [267, 137] width 49 height 13
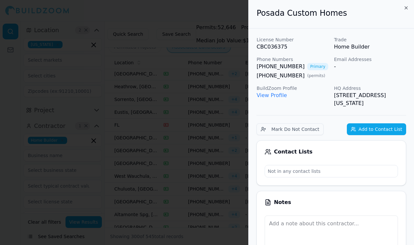
drag, startPoint x: 257, startPoint y: 64, endPoint x: 272, endPoint y: 64, distance: 14.7
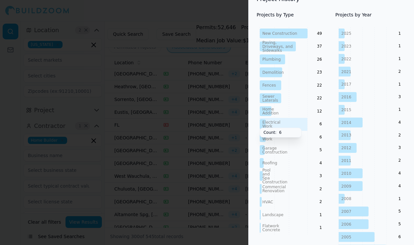
scroll to position [292, 0]
click at [208, 147] on div at bounding box center [207, 122] width 414 height 245
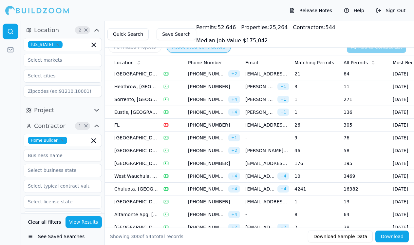
click at [255, 137] on td "-" at bounding box center [267, 137] width 49 height 13
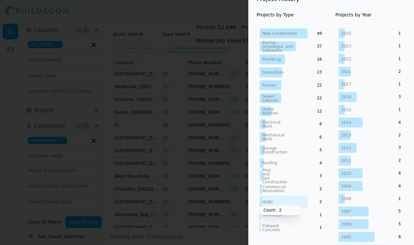
scroll to position [293, 0]
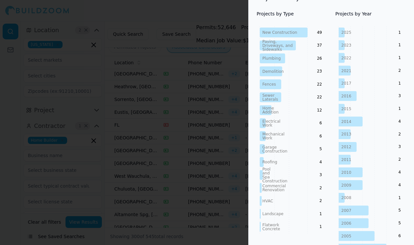
click at [400, 30] on text "1" at bounding box center [399, 32] width 3 height 5
click at [372, 32] on icon "2025 2023 2022 2021 2017 2016 2015 2014 2013 2012 2011 2010 2009 2008 2007 2006…" at bounding box center [370, 222] width 71 height 393
click at [341, 36] on icon at bounding box center [341, 32] width 6 height 10
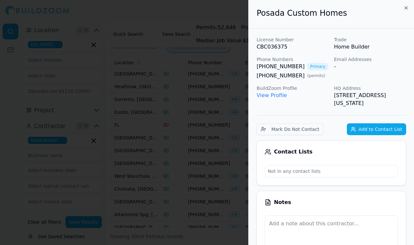
scroll to position [0, 0]
drag, startPoint x: 254, startPoint y: 64, endPoint x: 295, endPoint y: 65, distance: 40.3
copy link "[PHONE_NUMBER]"
click at [220, 152] on div at bounding box center [207, 122] width 414 height 245
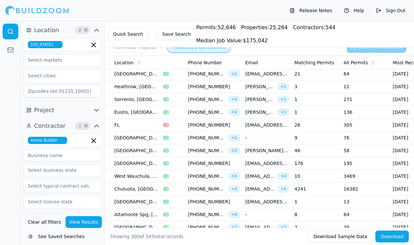
click at [317, 164] on td "176" at bounding box center [316, 163] width 49 height 13
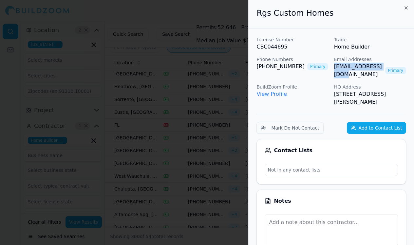
drag, startPoint x: 332, startPoint y: 63, endPoint x: 385, endPoint y: 65, distance: 53.4
click at [385, 65] on div "License Number CBC044695 Trade Home Builder Phone Numbers (407) 568-8555 Primar…" at bounding box center [331, 70] width 150 height 69
click at [382, 67] on link "[EMAIL_ADDRESS][DOMAIN_NAME]" at bounding box center [358, 71] width 48 height 16
click at [325, 90] on p "View Profile" at bounding box center [292, 94] width 72 height 8
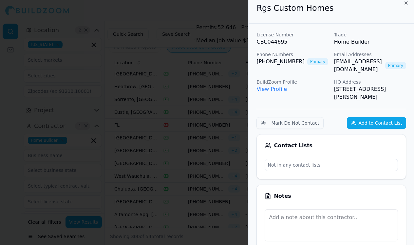
scroll to position [7, 0]
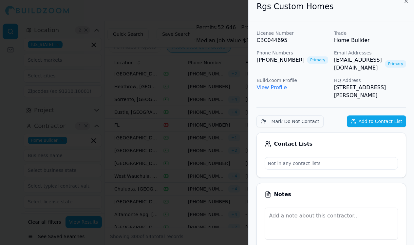
drag, startPoint x: 235, startPoint y: 140, endPoint x: 254, endPoint y: 149, distance: 20.9
click at [235, 140] on div at bounding box center [207, 122] width 414 height 245
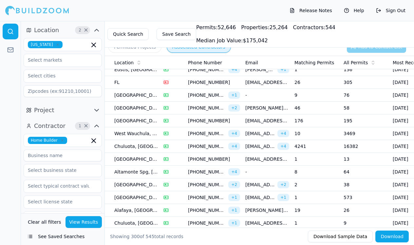
scroll to position [2218, 0]
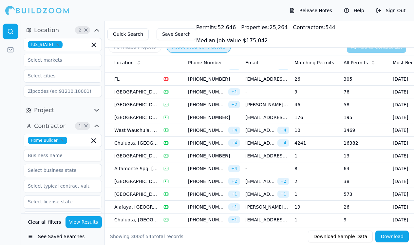
click at [323, 170] on td "8" at bounding box center [316, 168] width 49 height 13
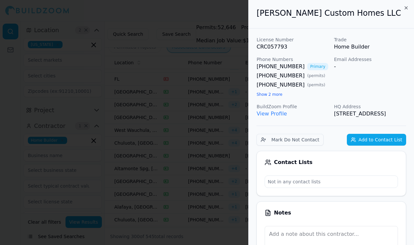
scroll to position [0, 0]
drag, startPoint x: 253, startPoint y: 65, endPoint x: 300, endPoint y: 65, distance: 46.2
copy link "[PHONE_NUMBER]"
click at [145, 164] on div at bounding box center [207, 122] width 414 height 245
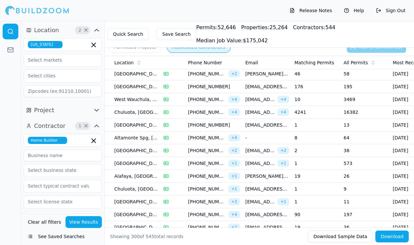
scroll to position [2257, 0]
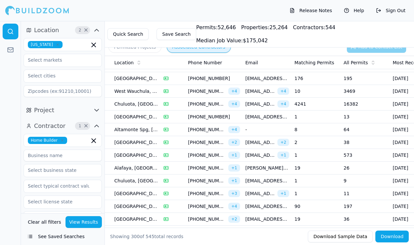
click at [318, 168] on td "19" at bounding box center [316, 167] width 49 height 13
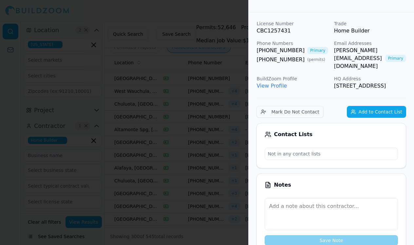
scroll to position [0, 0]
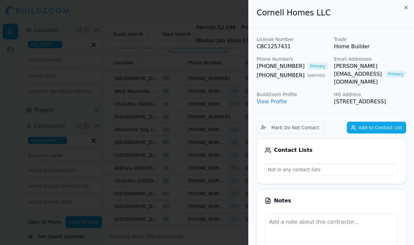
click at [355, 65] on link "[PERSON_NAME][EMAIL_ADDRESS][DOMAIN_NAME]" at bounding box center [358, 74] width 48 height 24
click at [220, 100] on div at bounding box center [207, 122] width 414 height 245
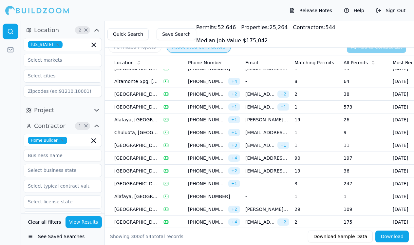
scroll to position [2311, 0]
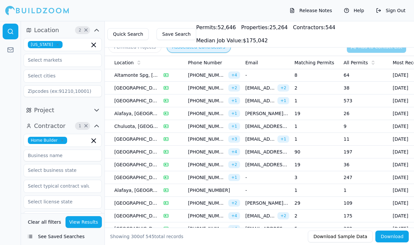
click at [319, 167] on td "19" at bounding box center [316, 164] width 49 height 13
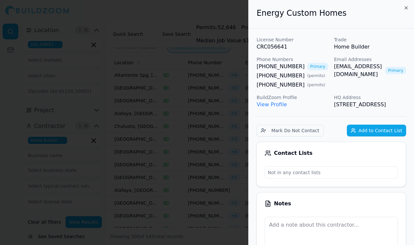
scroll to position [0, 0]
click at [351, 67] on link "[EMAIL_ADDRESS][DOMAIN_NAME]" at bounding box center [358, 71] width 48 height 16
drag, startPoint x: 245, startPoint y: 110, endPoint x: 262, endPoint y: 174, distance: 66.1
click at [245, 110] on div at bounding box center [207, 122] width 414 height 245
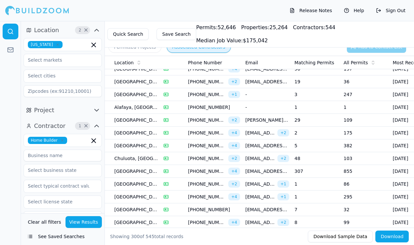
scroll to position [2405, 0]
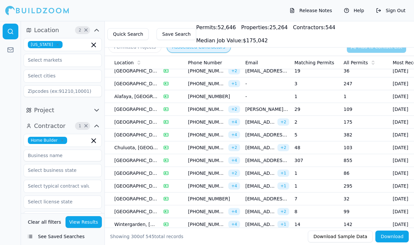
click at [317, 169] on td "1" at bounding box center [316, 173] width 49 height 13
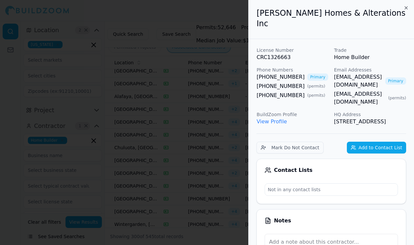
click at [357, 73] on link "[EMAIL_ADDRESS][DOMAIN_NAME]" at bounding box center [358, 81] width 48 height 16
drag, startPoint x: 193, startPoint y: 112, endPoint x: 243, endPoint y: 184, distance: 86.8
click at [193, 112] on div at bounding box center [207, 122] width 414 height 245
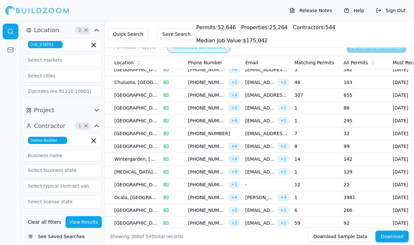
scroll to position [2471, 0]
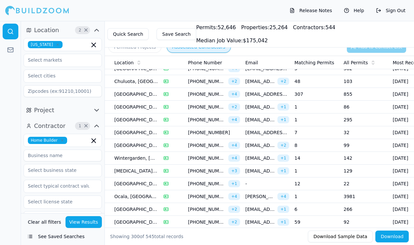
click at [330, 144] on td "8" at bounding box center [316, 145] width 49 height 13
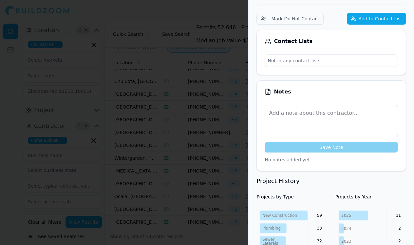
scroll to position [104, 0]
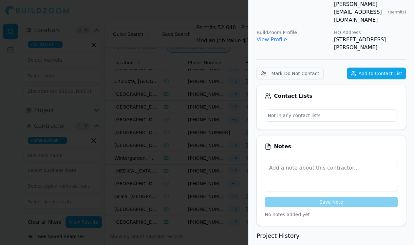
click at [237, 88] on div at bounding box center [207, 122] width 414 height 245
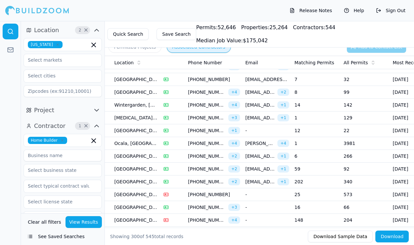
scroll to position [2526, 0]
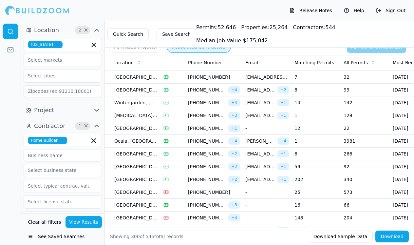
click at [326, 151] on td "6" at bounding box center [316, 153] width 49 height 13
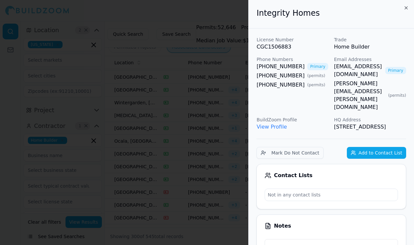
scroll to position [0, 0]
click at [347, 66] on link "integrityhomesfl@gmail.com" at bounding box center [358, 71] width 48 height 16
click at [402, 3] on div "Integrity Homes" at bounding box center [330, 14] width 165 height 28
click at [409, 7] on div "Integrity Homes" at bounding box center [330, 14] width 165 height 28
click at [408, 7] on icon "button" at bounding box center [405, 7] width 5 height 5
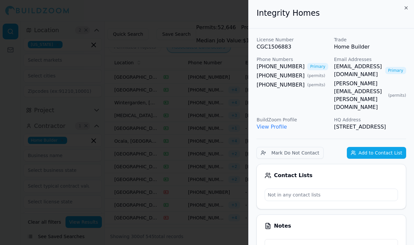
click at [406, 8] on div "Integrity Homes License Number CGC1506883 Trade Home Builder Phone Numbers (941…" at bounding box center [331, 122] width 166 height 245
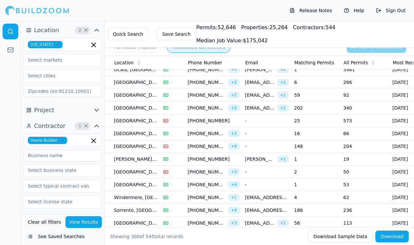
scroll to position [2599, 0]
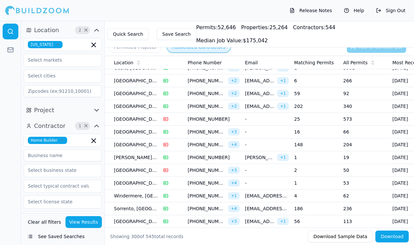
click at [338, 171] on td "2" at bounding box center [315, 170] width 49 height 13
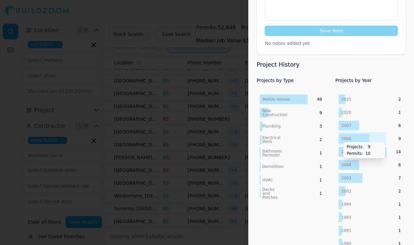
scroll to position [255, 0]
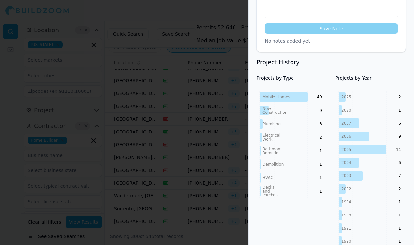
click at [221, 127] on div at bounding box center [207, 122] width 414 height 245
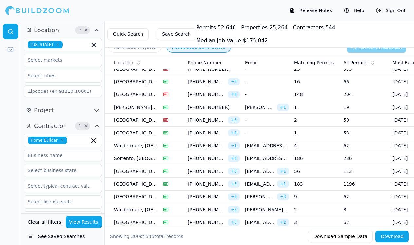
scroll to position [2651, 0]
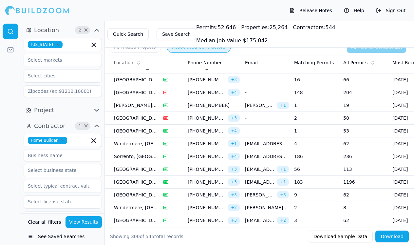
click at [315, 167] on td "56" at bounding box center [315, 169] width 49 height 13
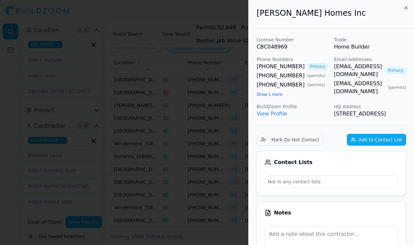
scroll to position [0, 1]
drag, startPoint x: 332, startPoint y: 64, endPoint x: 391, endPoint y: 64, distance: 59.6
click at [392, 64] on div "License Number CBC048969 Trade Home Builder Phone Numbers (407) 352-8200 Primar…" at bounding box center [331, 76] width 150 height 81
click at [365, 64] on link "ej@mcnallybuilds.com" at bounding box center [358, 71] width 48 height 16
click at [226, 129] on div at bounding box center [207, 122] width 414 height 245
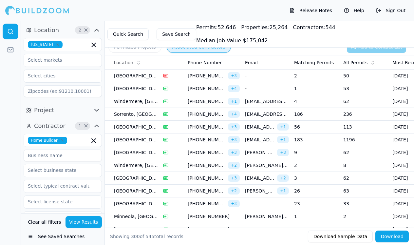
scroll to position [2695, 0]
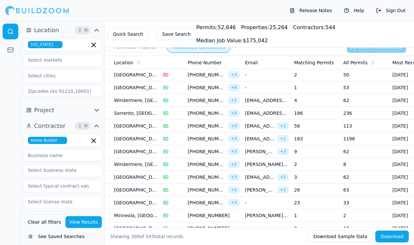
click at [309, 151] on td "9" at bounding box center [315, 151] width 49 height 13
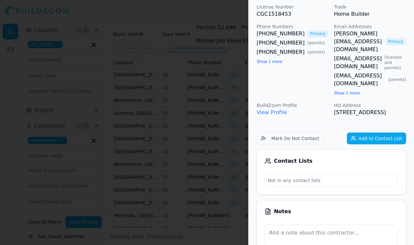
scroll to position [0, 0]
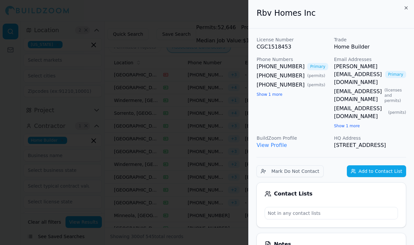
click at [223, 155] on div at bounding box center [207, 122] width 414 height 245
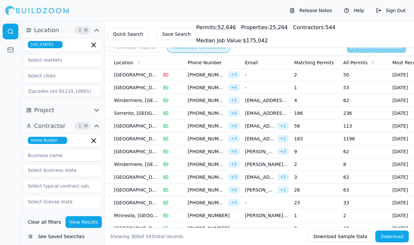
click at [148, 154] on td "Oakland, FL" at bounding box center [135, 151] width 49 height 13
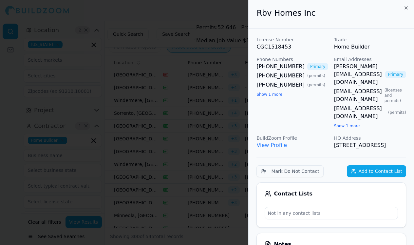
click at [367, 66] on link "diana@newimageventures.com" at bounding box center [358, 75] width 48 height 24
drag, startPoint x: 234, startPoint y: 207, endPoint x: 301, endPoint y: 194, distance: 67.7
click at [234, 207] on div at bounding box center [207, 122] width 414 height 245
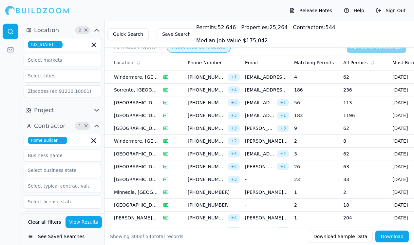
scroll to position [2719, 0]
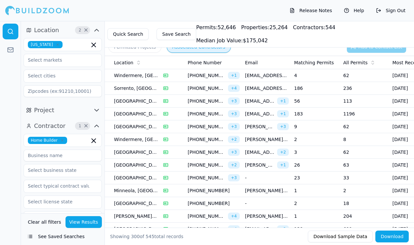
click at [325, 178] on td "23" at bounding box center [315, 177] width 49 height 13
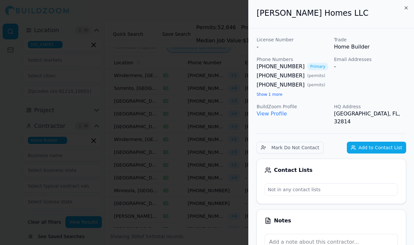
scroll to position [0, 0]
drag, startPoint x: 256, startPoint y: 65, endPoint x: 296, endPoint y: 65, distance: 40.3
copy link "(407) 574-6442"
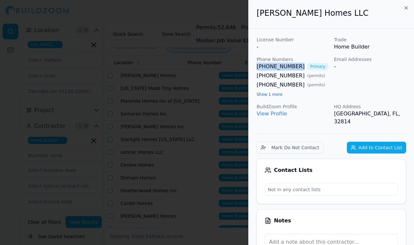
scroll to position [0, 187]
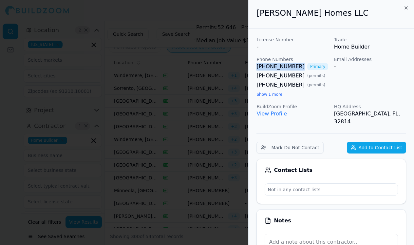
click at [150, 146] on div at bounding box center [207, 122] width 414 height 245
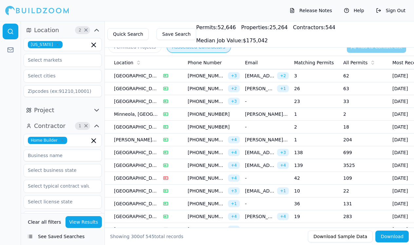
scroll to position [2796, 0]
click at [322, 141] on td "1" at bounding box center [315, 139] width 49 height 13
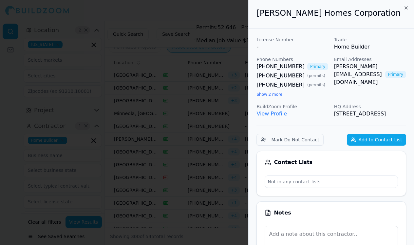
scroll to position [0, 0]
click at [350, 65] on link "mike@chadwellhomes.com" at bounding box center [358, 75] width 48 height 24
click at [211, 216] on div at bounding box center [207, 122] width 414 height 245
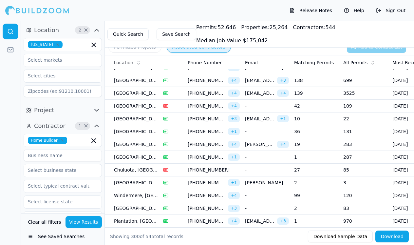
scroll to position [2868, 0]
click at [320, 182] on td "2" at bounding box center [315, 181] width 49 height 13
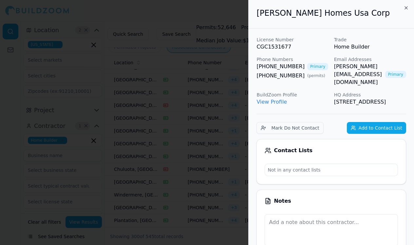
scroll to position [0, 0]
click at [337, 66] on link "diane.floconstruction@gmail.com" at bounding box center [358, 75] width 48 height 24
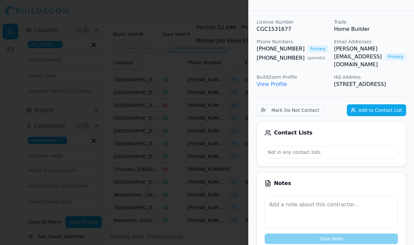
scroll to position [25, 0]
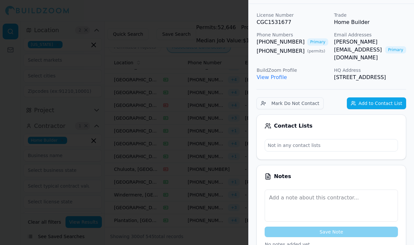
drag, startPoint x: 246, startPoint y: 155, endPoint x: 239, endPoint y: 158, distance: 7.9
click at [246, 155] on div at bounding box center [207, 122] width 414 height 245
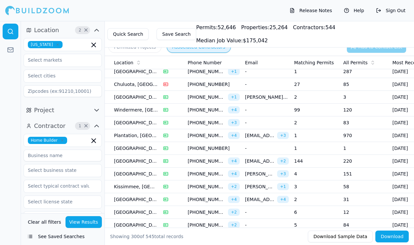
scroll to position [2954, 0]
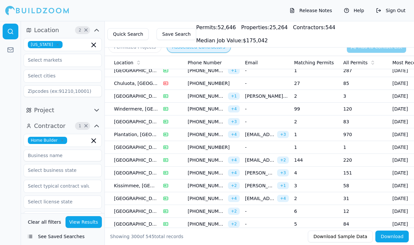
click at [315, 120] on td "2" at bounding box center [315, 121] width 49 height 13
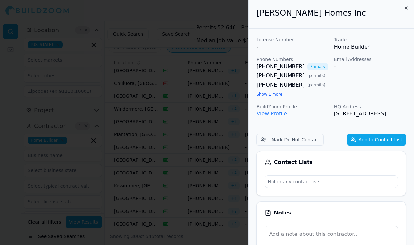
scroll to position [0, 0]
drag, startPoint x: 256, startPoint y: 65, endPoint x: 297, endPoint y: 65, distance: 40.6
copy link "(407) 421-2795"
click at [227, 100] on div at bounding box center [207, 122] width 414 height 245
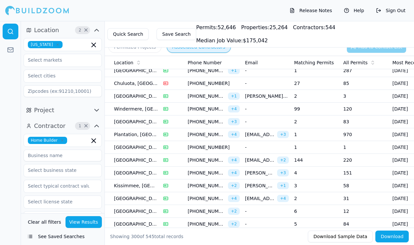
scroll to position [2968, 0]
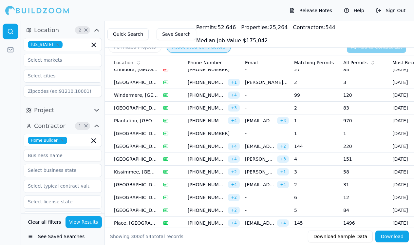
click at [315, 208] on td "5" at bounding box center [315, 210] width 49 height 13
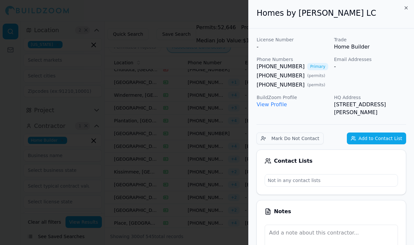
scroll to position [0, 0]
click at [269, 64] on link "(407) 999-9002" at bounding box center [280, 67] width 48 height 8
drag, startPoint x: 256, startPoint y: 66, endPoint x: 298, endPoint y: 69, distance: 42.7
copy link "(407) 999-9002"
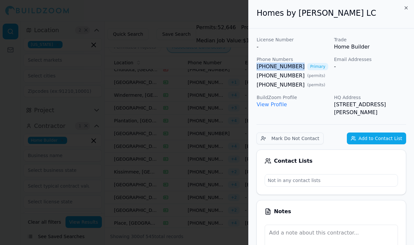
click at [210, 141] on div at bounding box center [207, 122] width 414 height 245
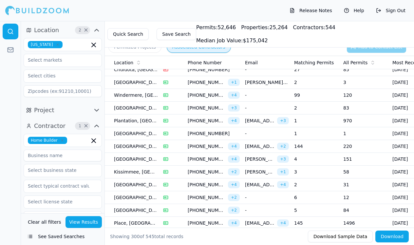
click at [56, 45] on icon "button" at bounding box center [58, 45] width 4 height 4
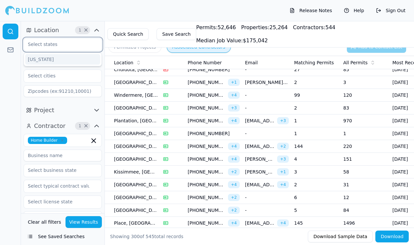
click at [47, 42] on input "text" at bounding box center [58, 44] width 69 height 12
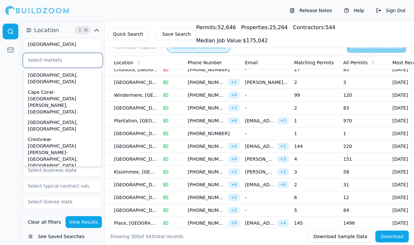
click at [66, 56] on input "text" at bounding box center [58, 60] width 69 height 12
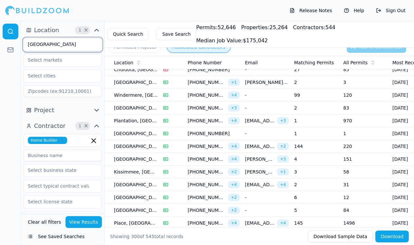
click at [67, 47] on input "chicago" at bounding box center [58, 44] width 69 height 12
type input "c"
click at [15, 81] on div at bounding box center [10, 133] width 21 height 224
click at [45, 63] on input "text" at bounding box center [58, 60] width 69 height 12
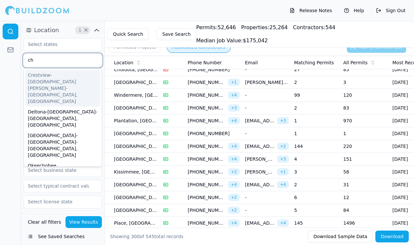
type input "c"
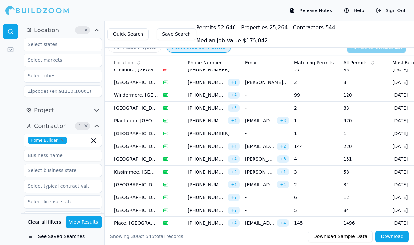
click at [7, 89] on div at bounding box center [10, 133] width 21 height 224
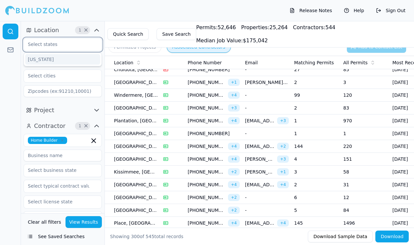
click at [62, 39] on input "text" at bounding box center [58, 44] width 69 height 12
type input "a"
type input "c"
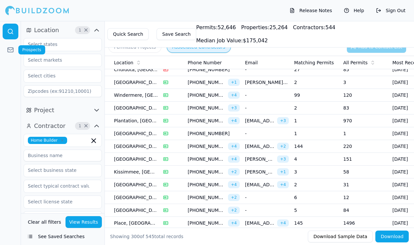
click at [6, 110] on div at bounding box center [10, 133] width 21 height 224
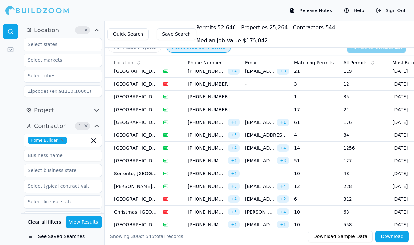
scroll to position [3222, 0]
click at [326, 172] on td "10" at bounding box center [315, 172] width 49 height 13
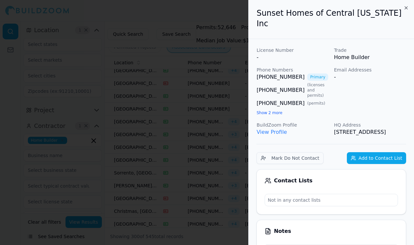
scroll to position [0, 0]
drag, startPoint x: 255, startPoint y: 65, endPoint x: 296, endPoint y: 66, distance: 40.6
copy link "(407) 461-0405"
click at [196, 149] on div at bounding box center [207, 122] width 414 height 245
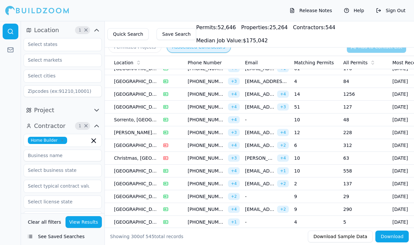
scroll to position [3279, 0]
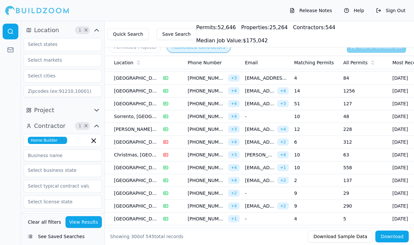
click at [320, 155] on td "10" at bounding box center [315, 154] width 49 height 13
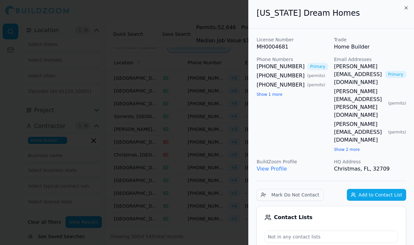
scroll to position [0, 0]
click at [222, 135] on div at bounding box center [207, 122] width 414 height 245
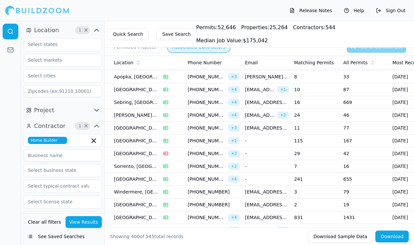
scroll to position [3544, 0]
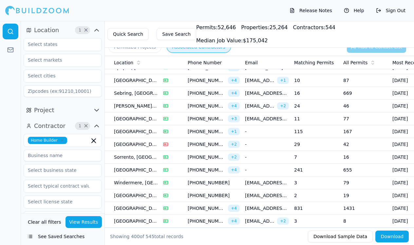
click at [323, 142] on td "29" at bounding box center [315, 144] width 49 height 13
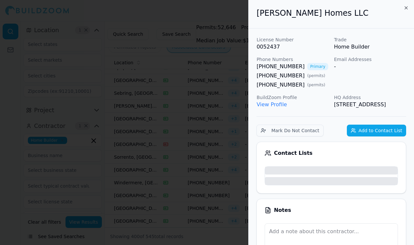
click at [323, 142] on body "Release Notes Help Sign Out Location 1 × Project Contractor 1 × Home Builder Ve…" at bounding box center [207, 133] width 414 height 224
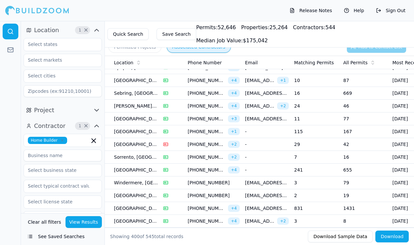
scroll to position [3546, 0]
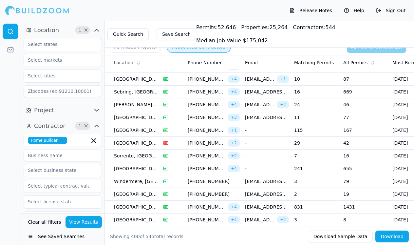
click at [321, 144] on td "29" at bounding box center [315, 143] width 49 height 13
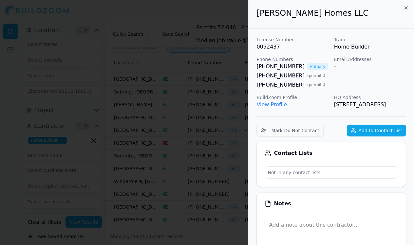
scroll to position [0, 0]
drag, startPoint x: 255, startPoint y: 63, endPoint x: 299, endPoint y: 64, distance: 44.5
copy link "(407) 488-9439"
click at [125, 163] on div at bounding box center [207, 122] width 414 height 245
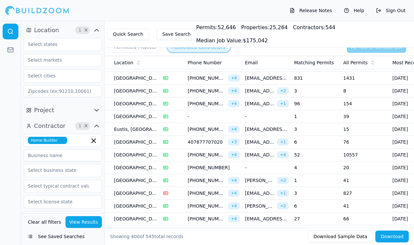
scroll to position [3678, 0]
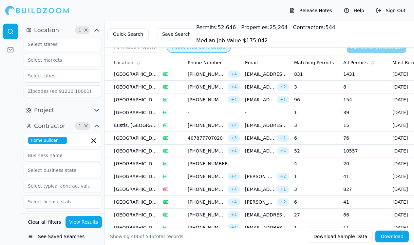
click at [333, 153] on td "52" at bounding box center [315, 150] width 49 height 13
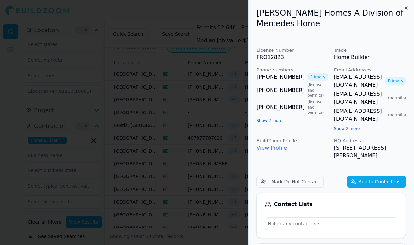
scroll to position [0, 0]
click at [349, 78] on link "tdurkin@vehomes.com" at bounding box center [358, 81] width 48 height 16
drag, startPoint x: 217, startPoint y: 181, endPoint x: 254, endPoint y: 178, distance: 37.1
click at [217, 181] on div at bounding box center [207, 122] width 414 height 245
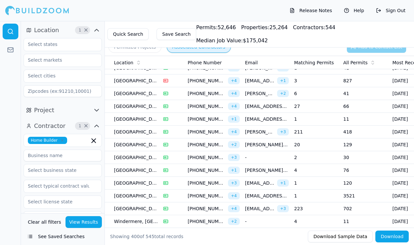
scroll to position [3795, 0]
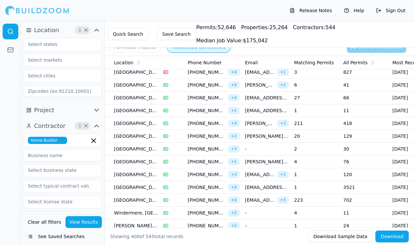
click at [332, 162] on td "4" at bounding box center [315, 161] width 49 height 13
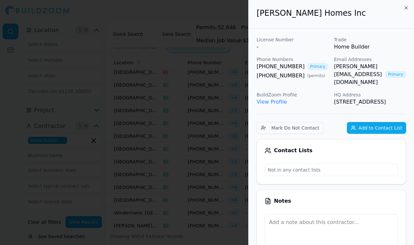
scroll to position [0, 0]
click at [348, 66] on link "dan@gaughanhomes.com" at bounding box center [358, 75] width 48 height 24
click at [225, 135] on div at bounding box center [207, 122] width 414 height 245
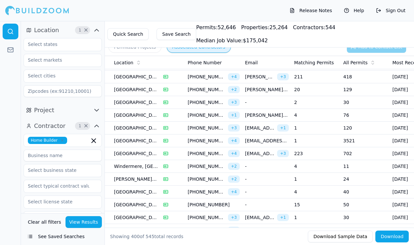
scroll to position [3848, 0]
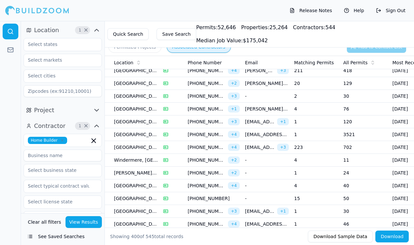
click at [322, 147] on td "223" at bounding box center [315, 147] width 49 height 13
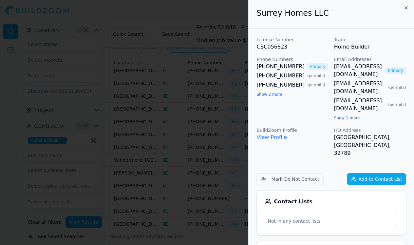
scroll to position [0, 1]
click at [343, 64] on link "lbortwick@surreyhomesusa.com" at bounding box center [358, 71] width 48 height 16
click at [347, 67] on link "lbortwick@surreyhomesusa.com" at bounding box center [358, 71] width 48 height 16
